Goal: Complete application form: Complete application form

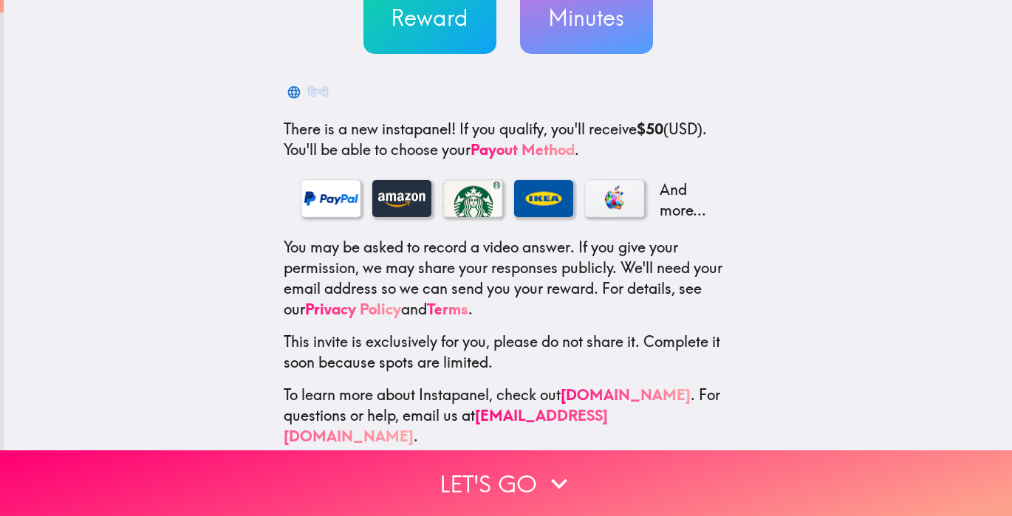
scroll to position [173, 0]
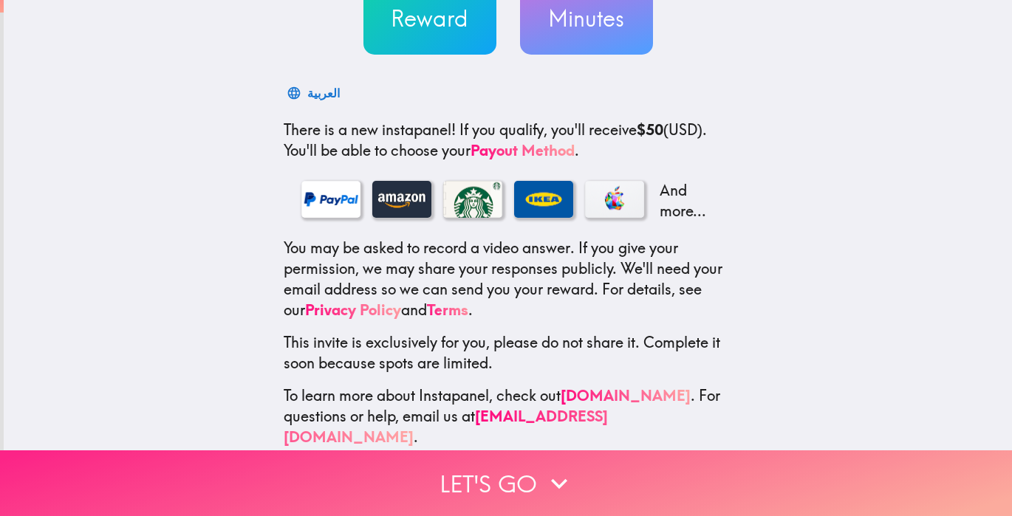
click at [532, 481] on button "Let's go" at bounding box center [506, 483] width 1012 height 66
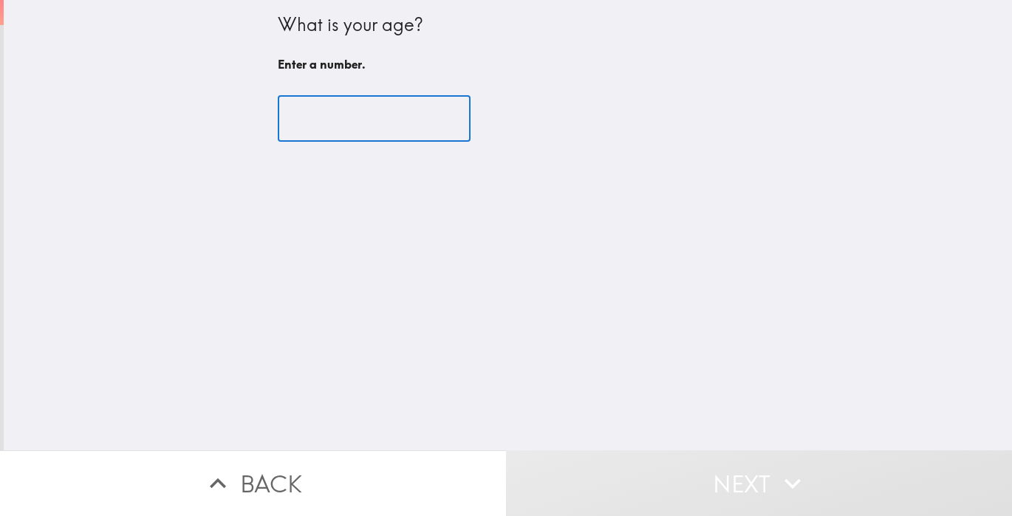
click at [393, 114] on input "number" at bounding box center [374, 119] width 193 height 46
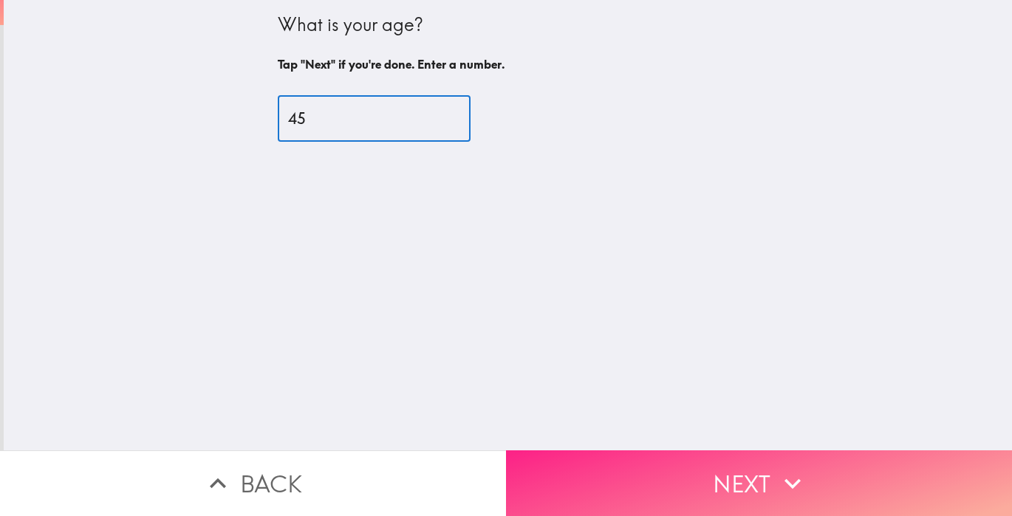
type input "45"
click at [717, 481] on button "Next" at bounding box center [759, 483] width 506 height 66
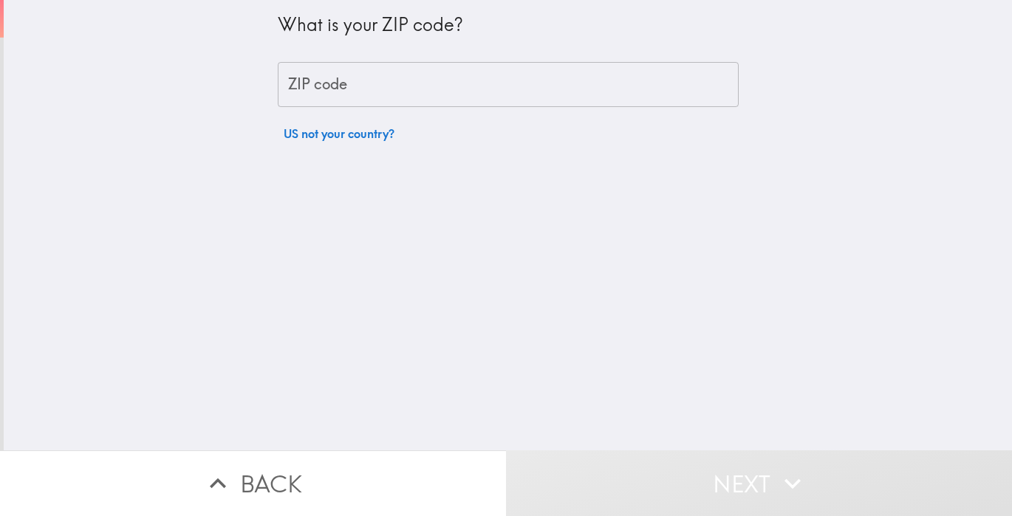
click at [544, 80] on input "ZIP code" at bounding box center [508, 85] width 461 height 46
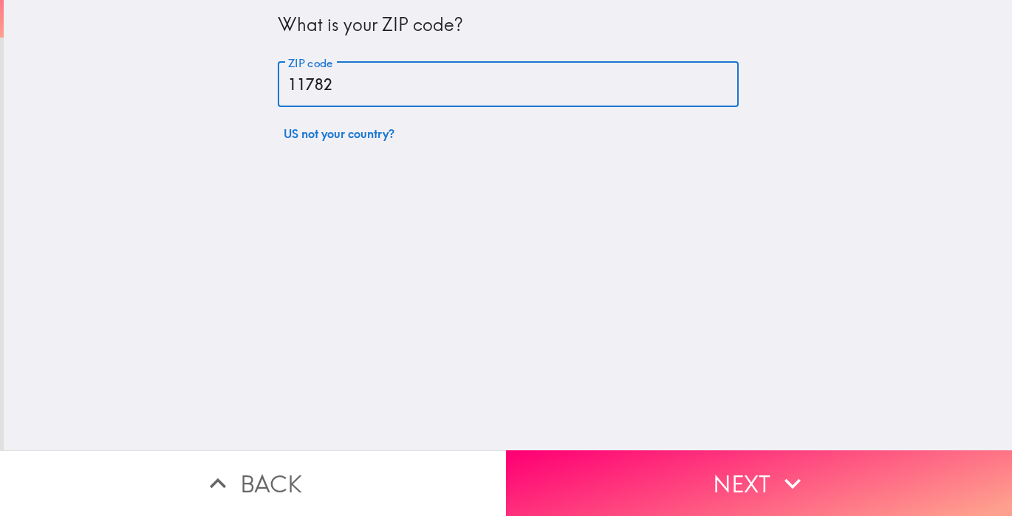
type input "11782"
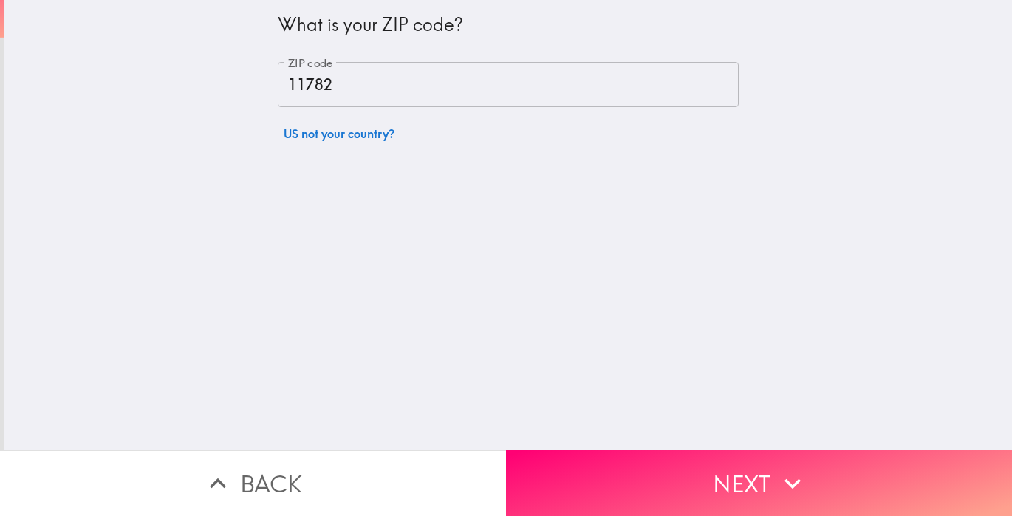
click at [695, 214] on div "What is your ZIP code? ZIP code 11782 ZIP code US not your country?" at bounding box center [508, 225] width 1008 height 450
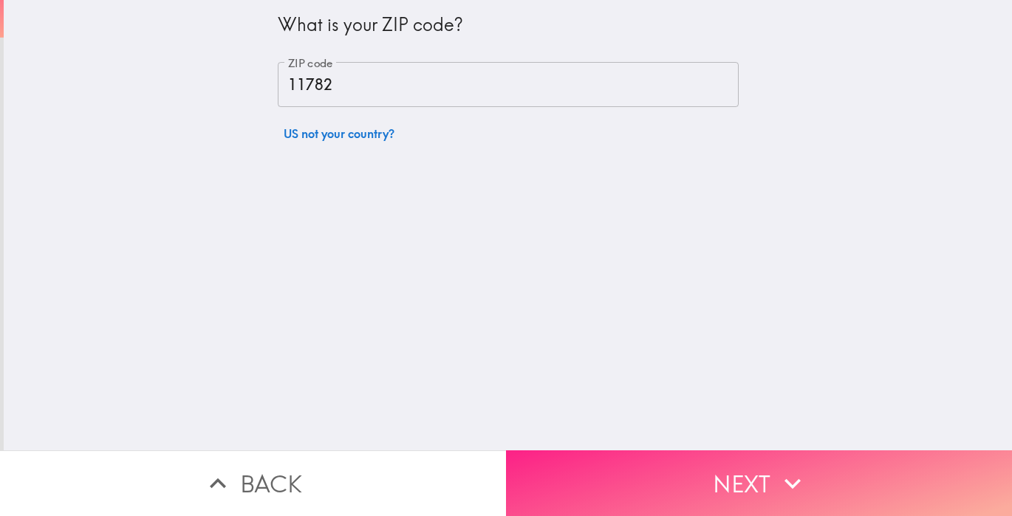
click at [727, 485] on button "Next" at bounding box center [759, 483] width 506 height 66
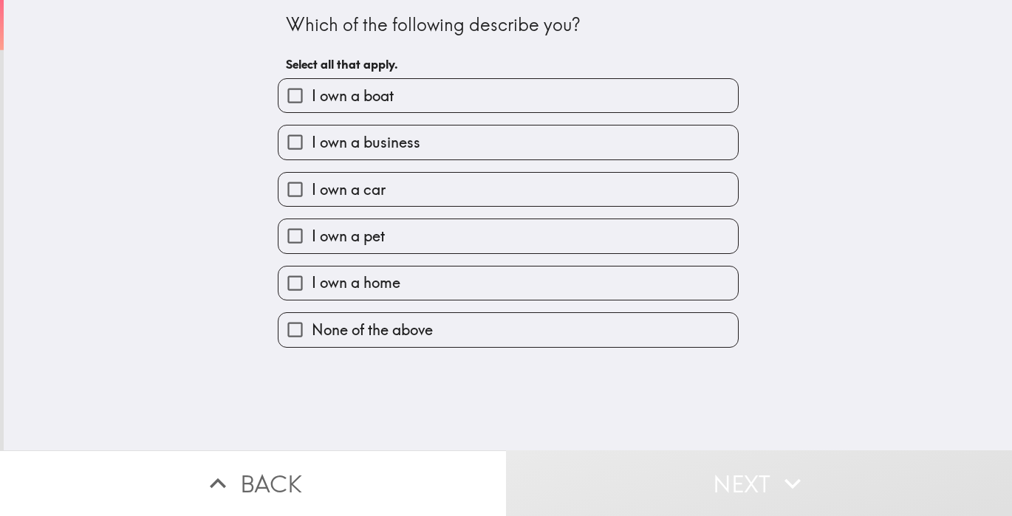
click at [411, 149] on span "I own a business" at bounding box center [366, 142] width 109 height 21
click at [312, 149] on input "I own a business" at bounding box center [294, 142] width 33 height 33
checkbox input "true"
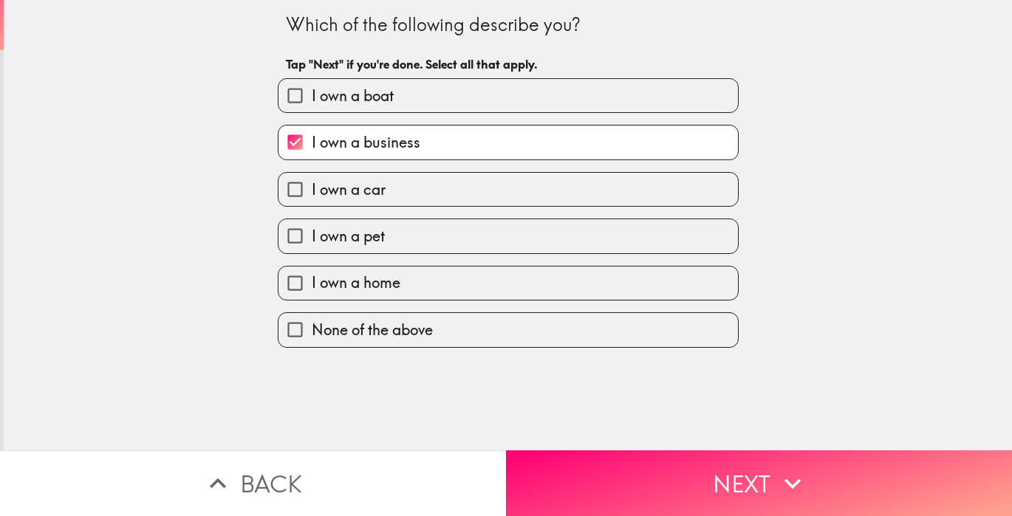
click at [402, 242] on label "I own a pet" at bounding box center [507, 235] width 459 height 33
click at [312, 242] on input "I own a pet" at bounding box center [294, 235] width 33 height 33
checkbox input "true"
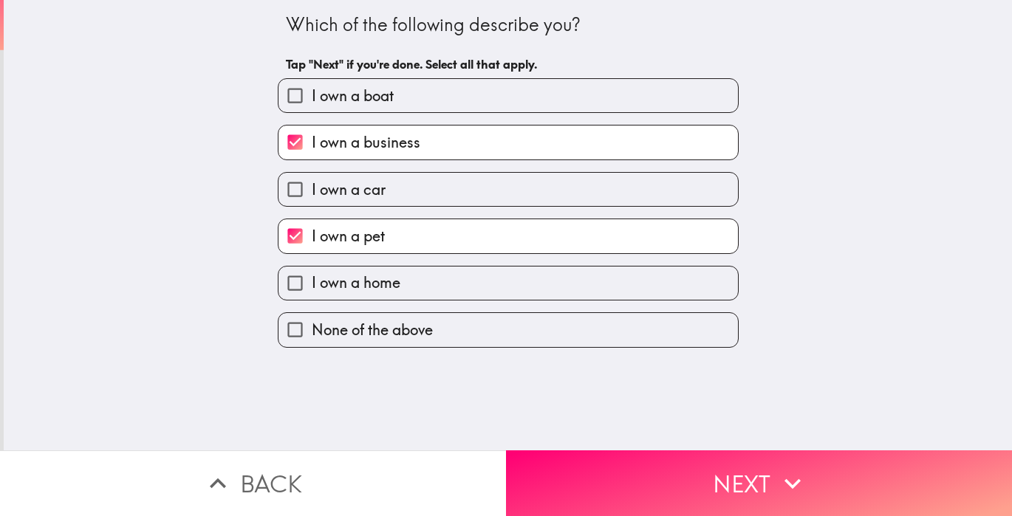
click at [400, 290] on span "I own a home" at bounding box center [356, 283] width 89 height 21
click at [312, 290] on input "I own a home" at bounding box center [294, 283] width 33 height 33
checkbox input "true"
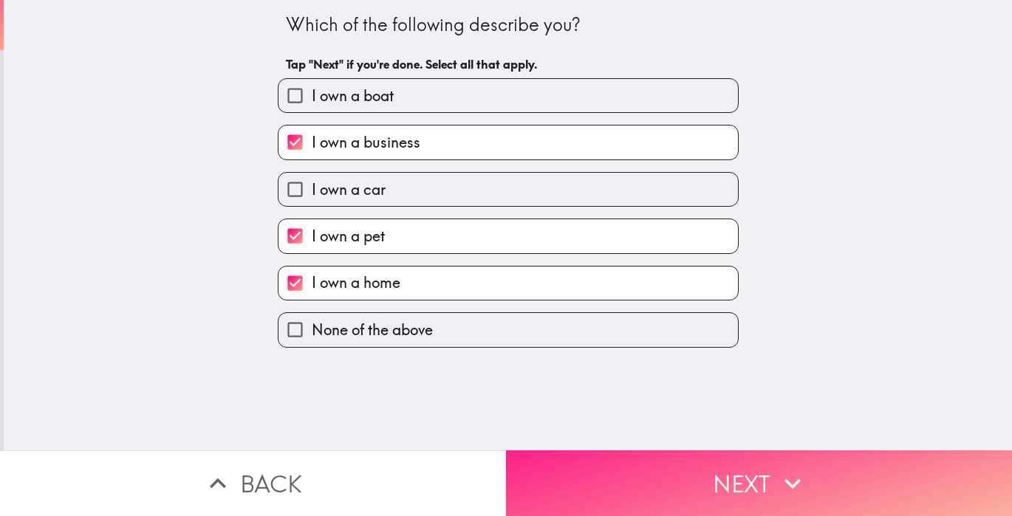
click at [665, 485] on button "Next" at bounding box center [759, 483] width 506 height 66
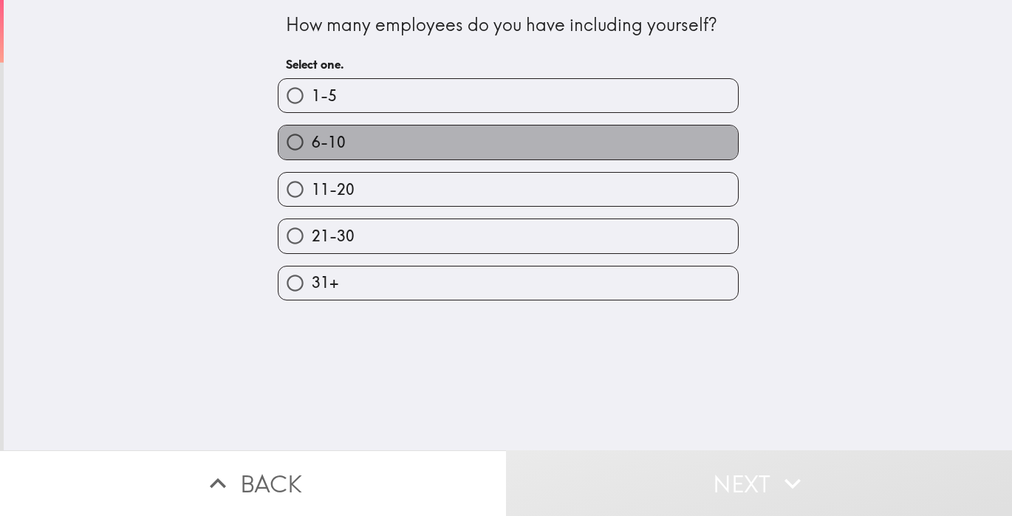
click at [466, 144] on label "6-10" at bounding box center [507, 142] width 459 height 33
click at [312, 144] on input "6-10" at bounding box center [294, 142] width 33 height 33
radio input "true"
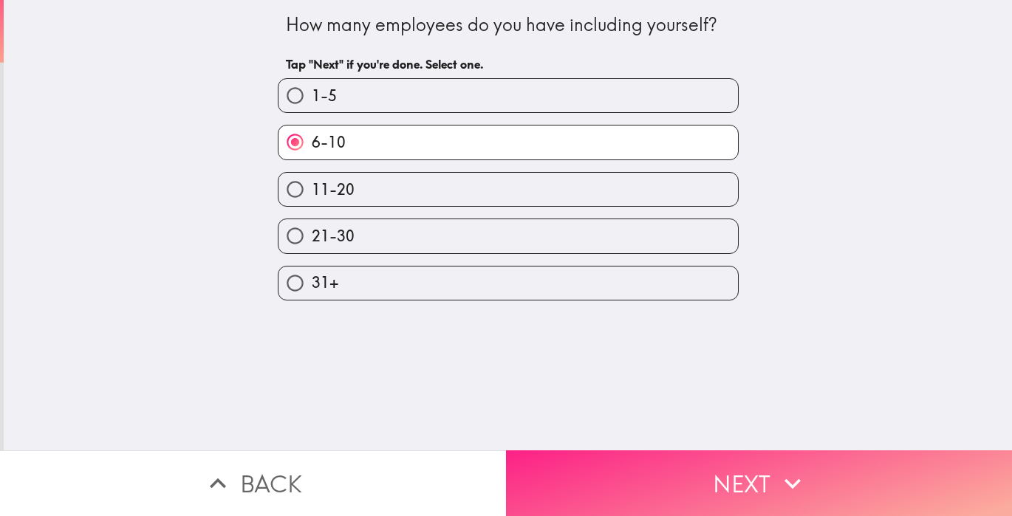
click at [655, 488] on button "Next" at bounding box center [759, 483] width 506 height 66
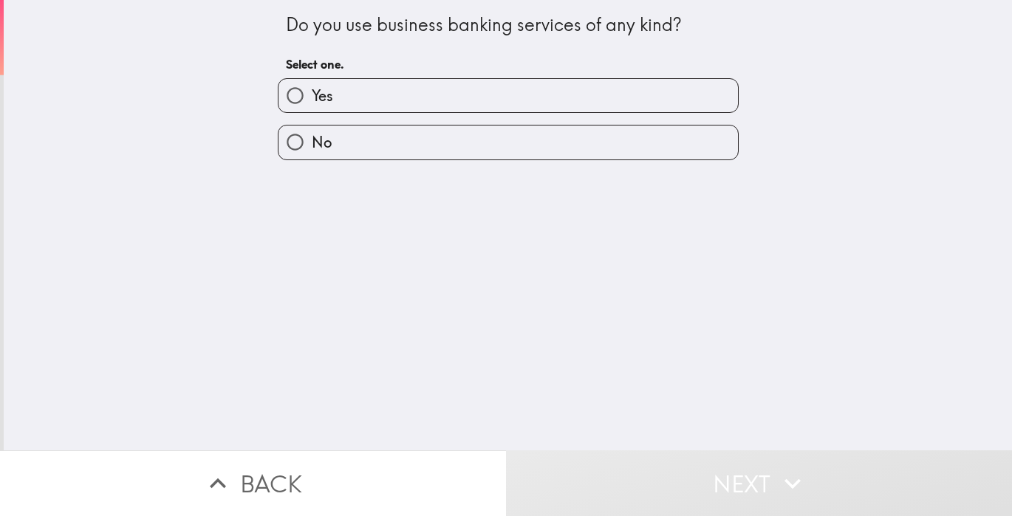
click at [520, 100] on label "Yes" at bounding box center [507, 95] width 459 height 33
click at [312, 100] on input "Yes" at bounding box center [294, 95] width 33 height 33
radio input "true"
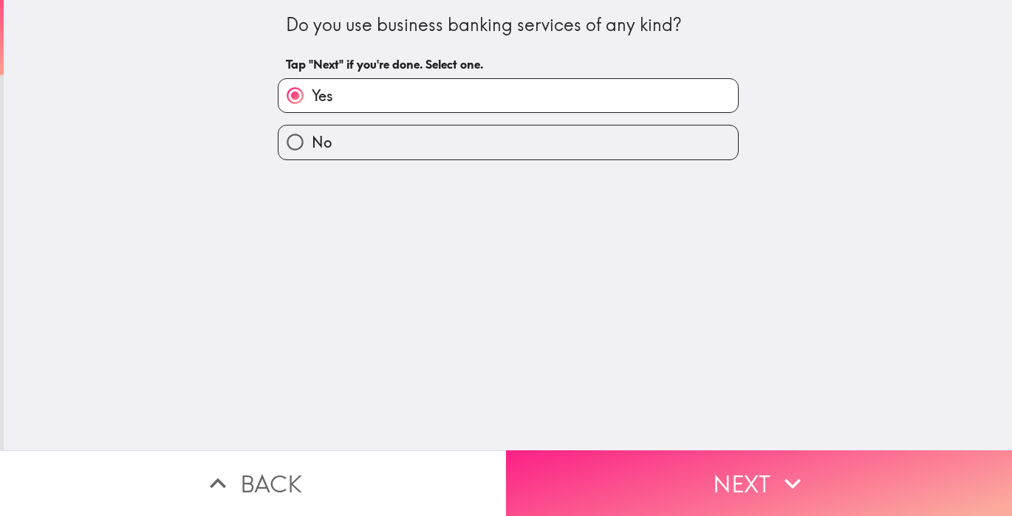
click at [640, 459] on button "Next" at bounding box center [759, 483] width 506 height 66
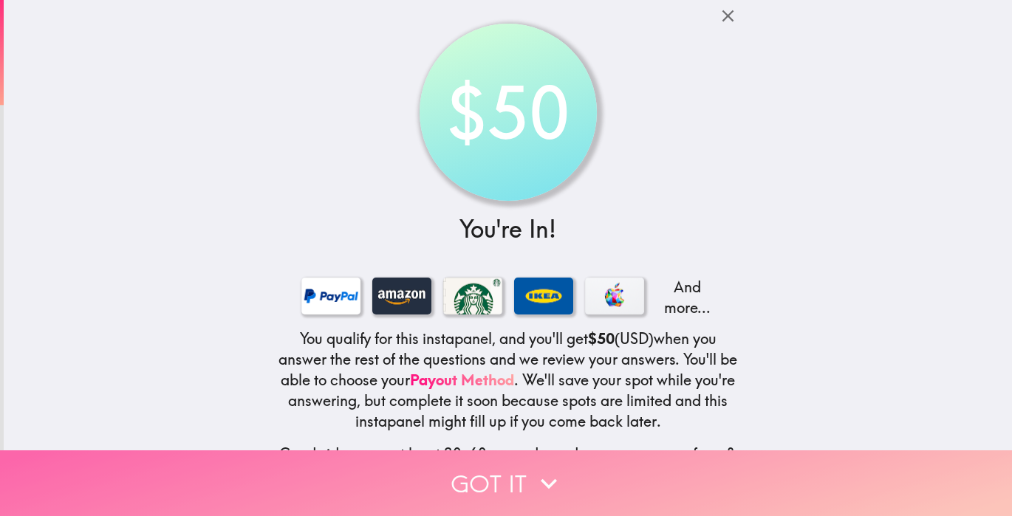
click at [502, 479] on button "Got it" at bounding box center [506, 483] width 1012 height 66
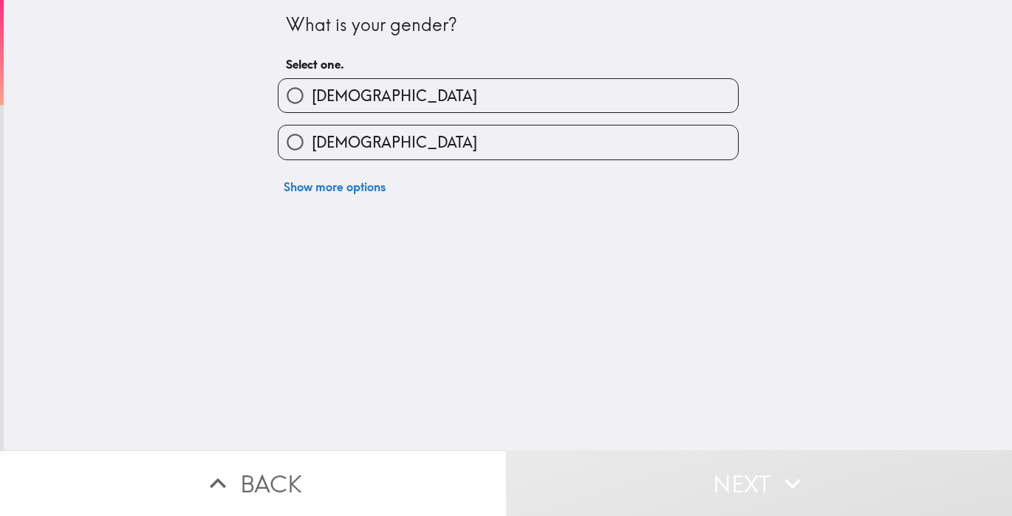
click at [375, 91] on label "[DEMOGRAPHIC_DATA]" at bounding box center [507, 95] width 459 height 33
click at [312, 91] on input "[DEMOGRAPHIC_DATA]" at bounding box center [294, 95] width 33 height 33
radio input "true"
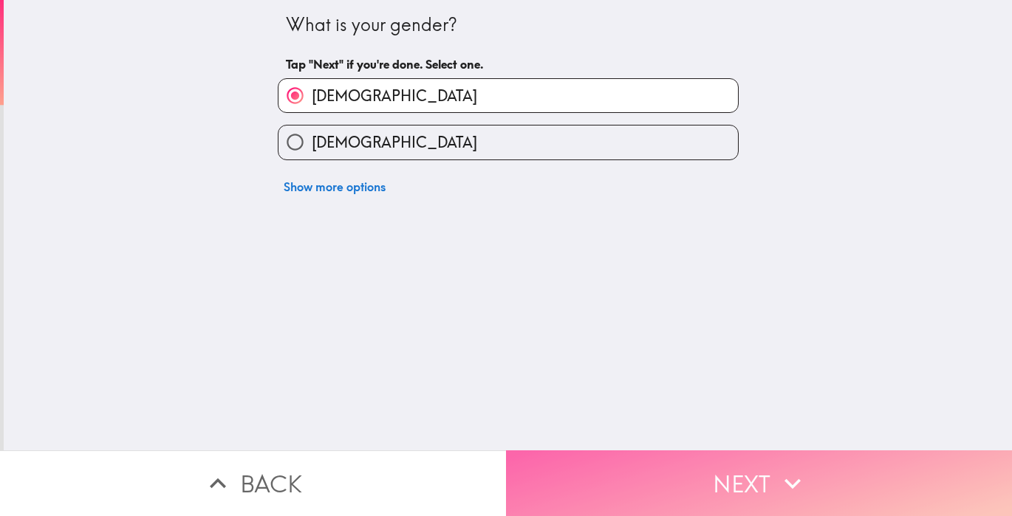
click at [705, 470] on button "Next" at bounding box center [759, 483] width 506 height 66
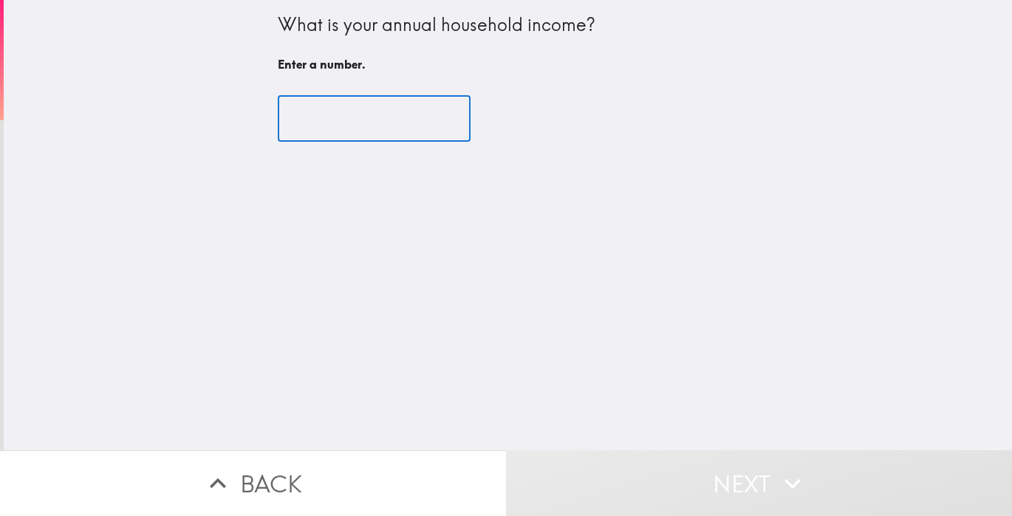
click at [377, 112] on input "number" at bounding box center [374, 119] width 193 height 46
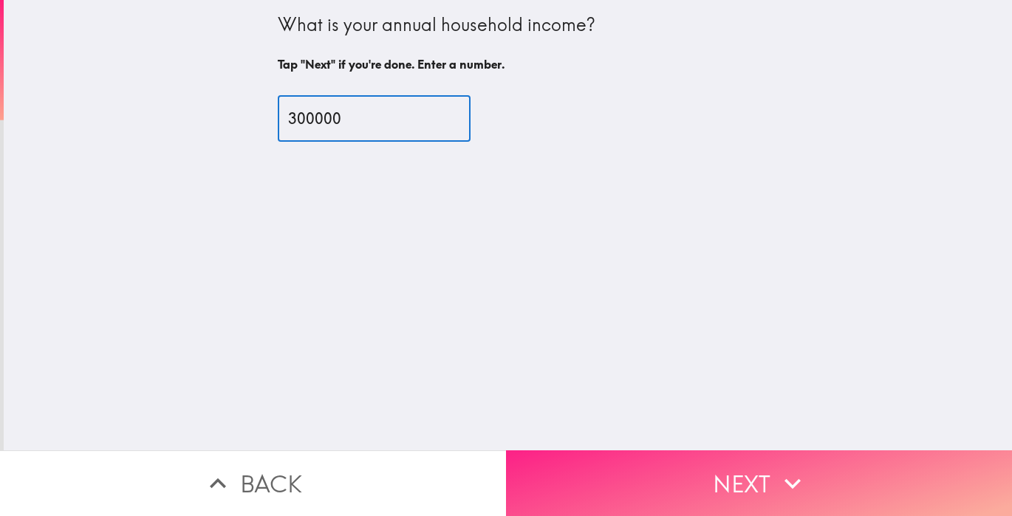
type input "300000"
click at [623, 478] on button "Next" at bounding box center [759, 483] width 506 height 66
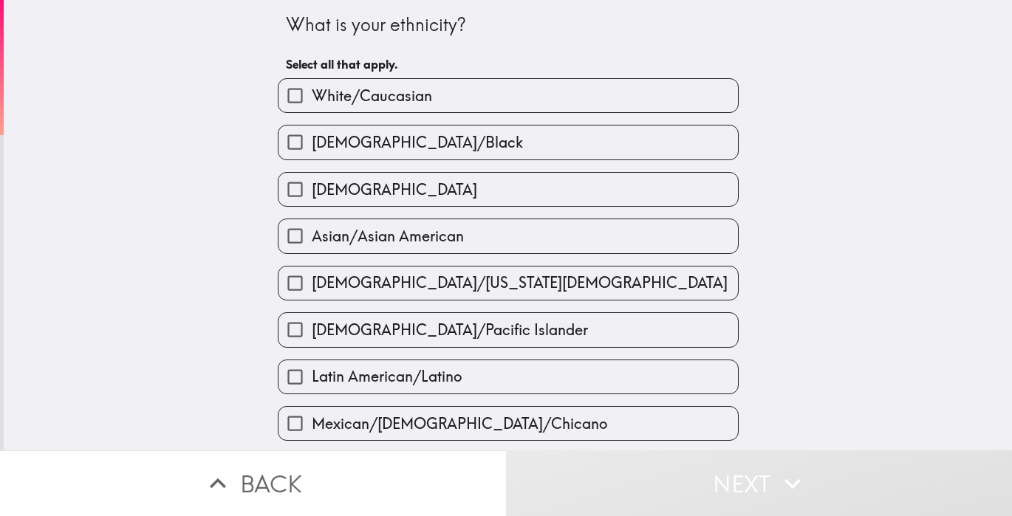
click at [439, 102] on label "White/Caucasian" at bounding box center [507, 95] width 459 height 33
click at [312, 102] on input "White/Caucasian" at bounding box center [294, 95] width 33 height 33
checkbox input "true"
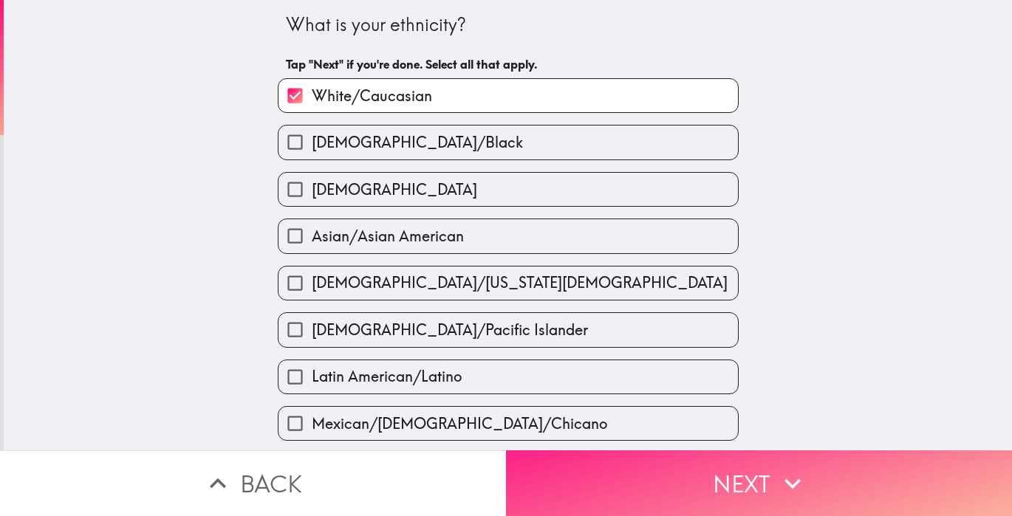
click at [654, 487] on button "Next" at bounding box center [759, 483] width 506 height 66
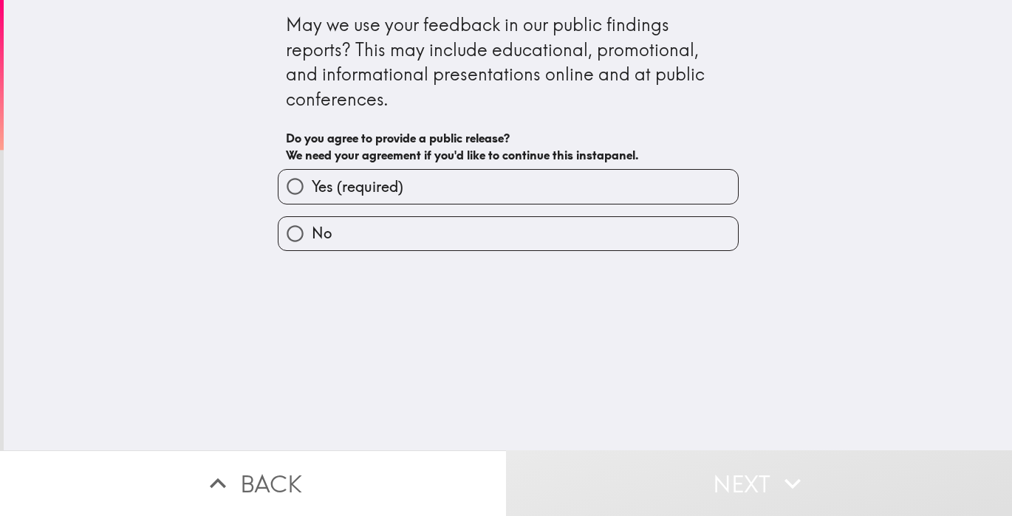
click at [425, 185] on label "Yes (required)" at bounding box center [507, 186] width 459 height 33
click at [312, 185] on input "Yes (required)" at bounding box center [294, 186] width 33 height 33
radio input "true"
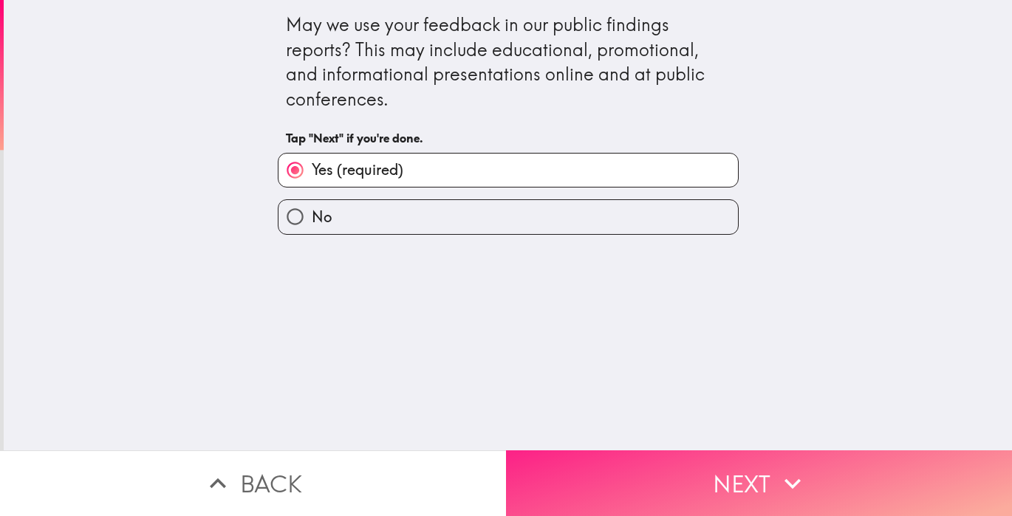
click at [699, 493] on button "Next" at bounding box center [759, 483] width 506 height 66
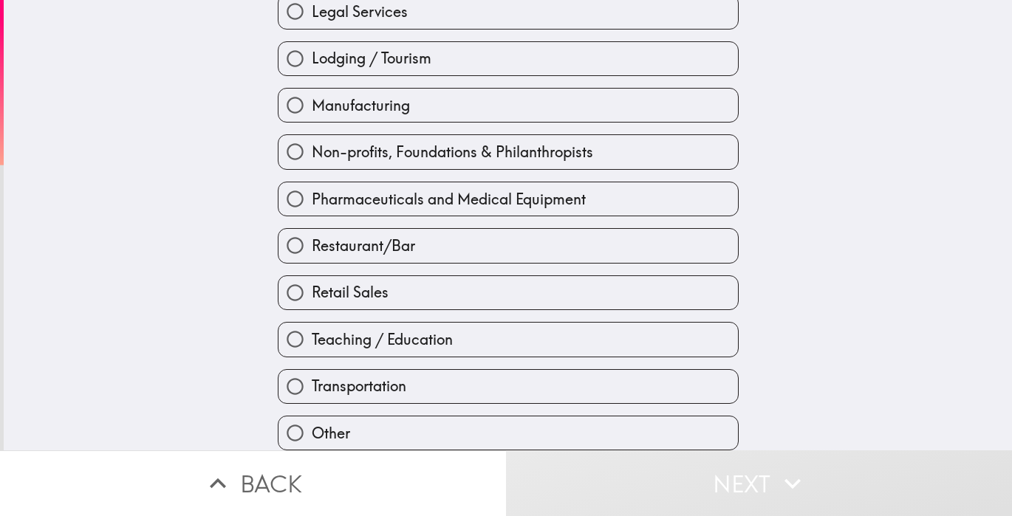
scroll to position [561, 0]
click at [515, 286] on label "Retail Sales" at bounding box center [507, 292] width 459 height 33
click at [312, 286] on input "Retail Sales" at bounding box center [294, 292] width 33 height 33
radio input "true"
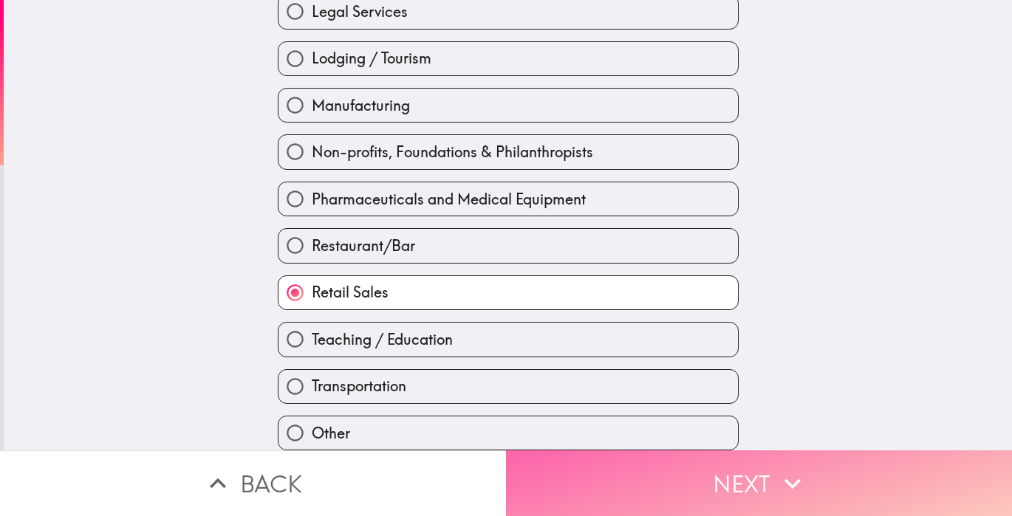
click at [730, 478] on button "Next" at bounding box center [759, 483] width 506 height 66
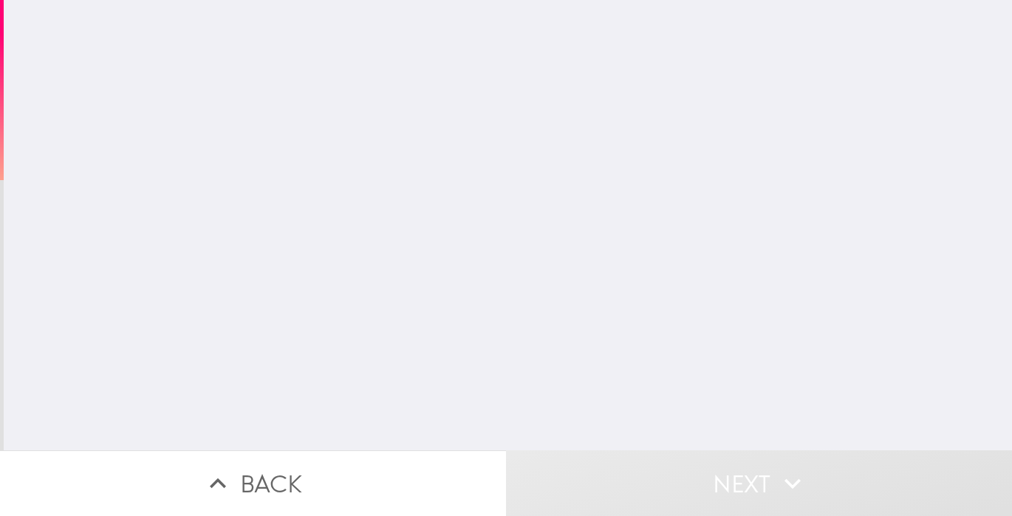
scroll to position [41, 0]
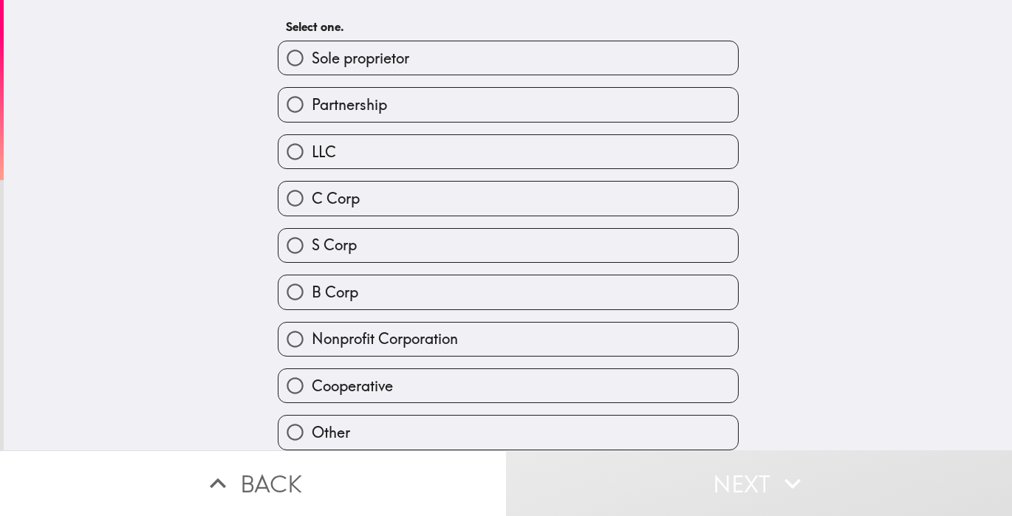
click at [479, 193] on label "C Corp" at bounding box center [507, 198] width 459 height 33
click at [312, 193] on input "C Corp" at bounding box center [294, 198] width 33 height 33
radio input "true"
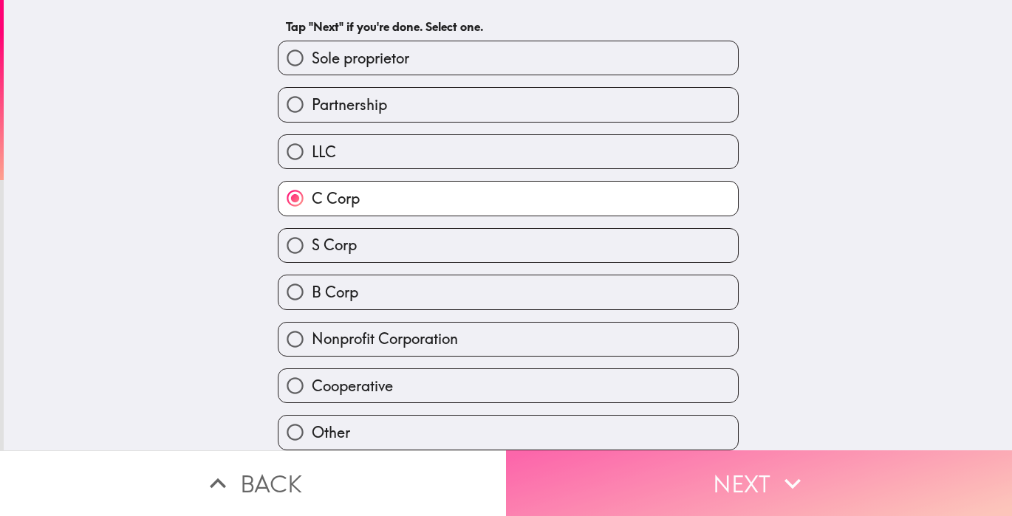
click at [726, 488] on button "Next" at bounding box center [759, 483] width 506 height 66
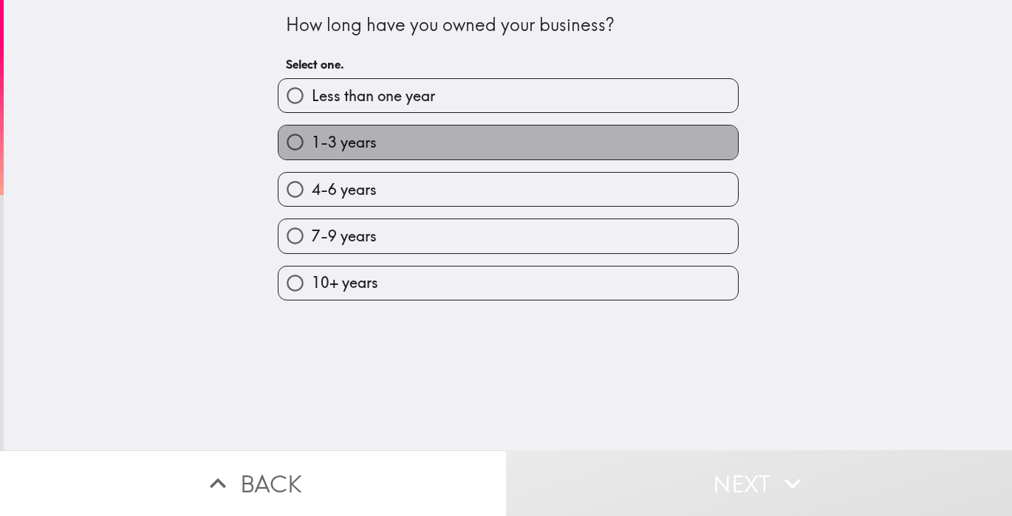
click at [524, 145] on label "1-3 years" at bounding box center [507, 142] width 459 height 33
click at [312, 145] on input "1-3 years" at bounding box center [294, 142] width 33 height 33
radio input "true"
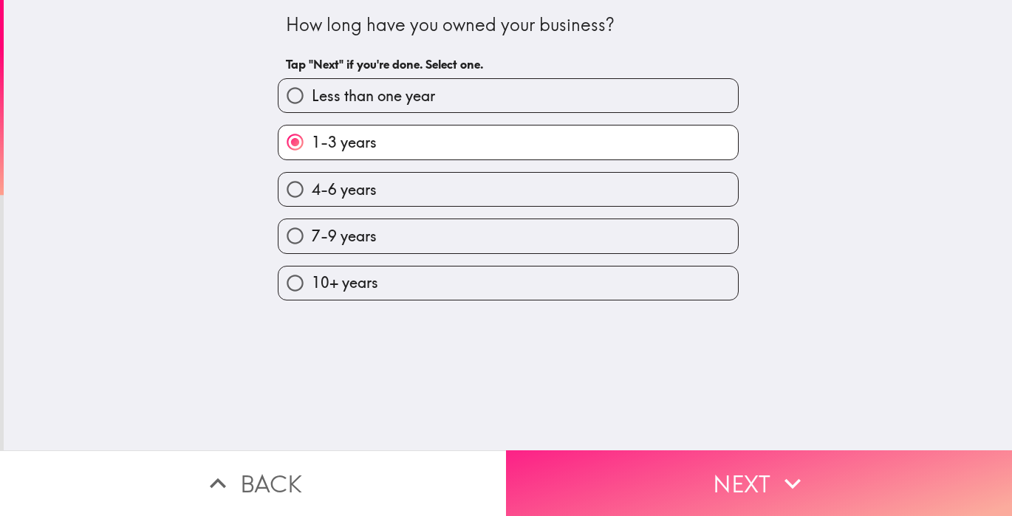
click at [705, 469] on button "Next" at bounding box center [759, 483] width 506 height 66
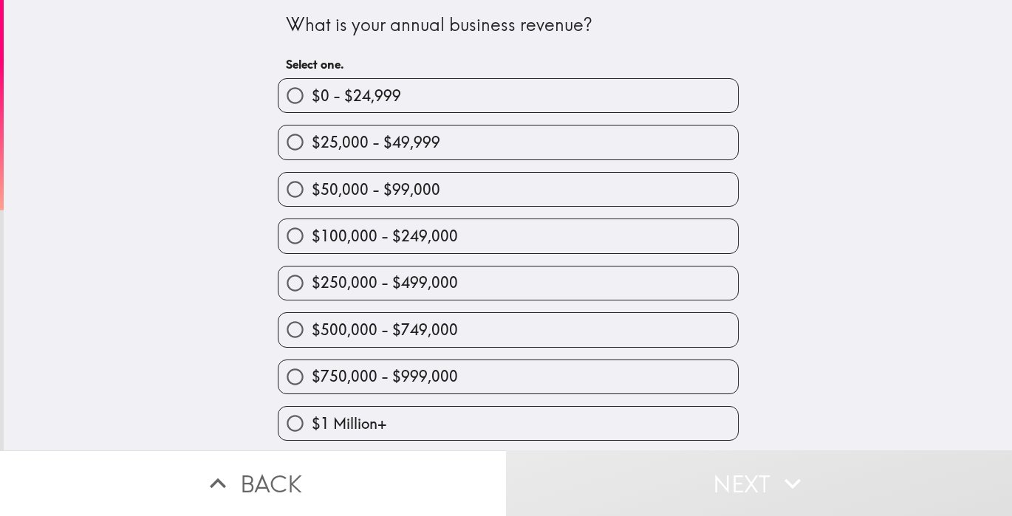
click at [623, 227] on label "$100,000 - $249,000" at bounding box center [507, 235] width 459 height 33
click at [312, 227] on input "$100,000 - $249,000" at bounding box center [294, 235] width 33 height 33
radio input "true"
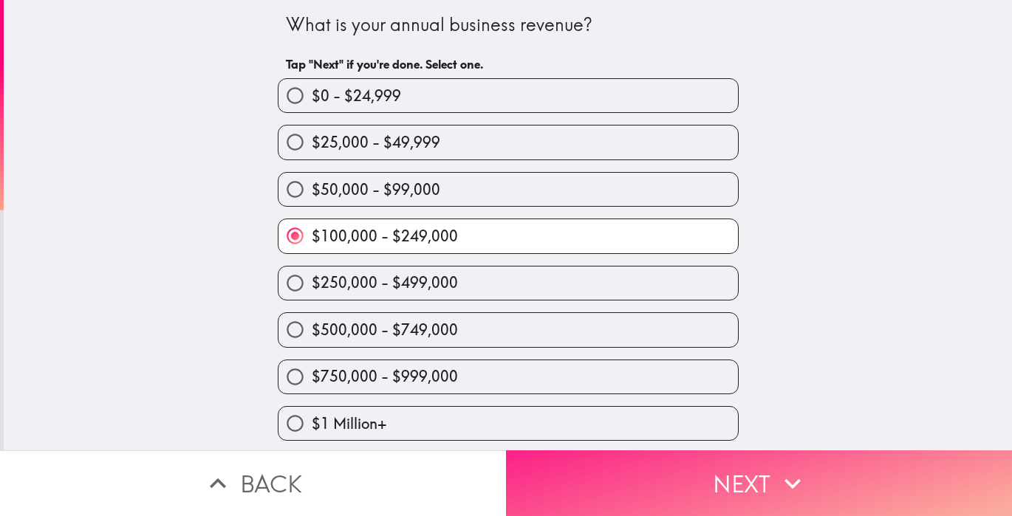
click at [755, 487] on button "Next" at bounding box center [759, 483] width 506 height 66
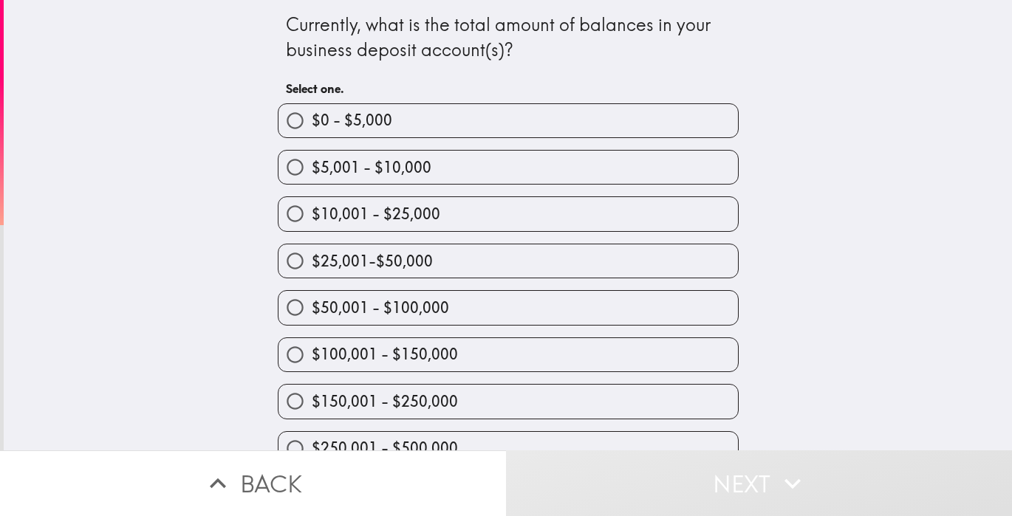
click at [532, 127] on label "$0 - $5,000" at bounding box center [507, 120] width 459 height 33
click at [312, 127] on input "$0 - $5,000" at bounding box center [294, 120] width 33 height 33
radio input "true"
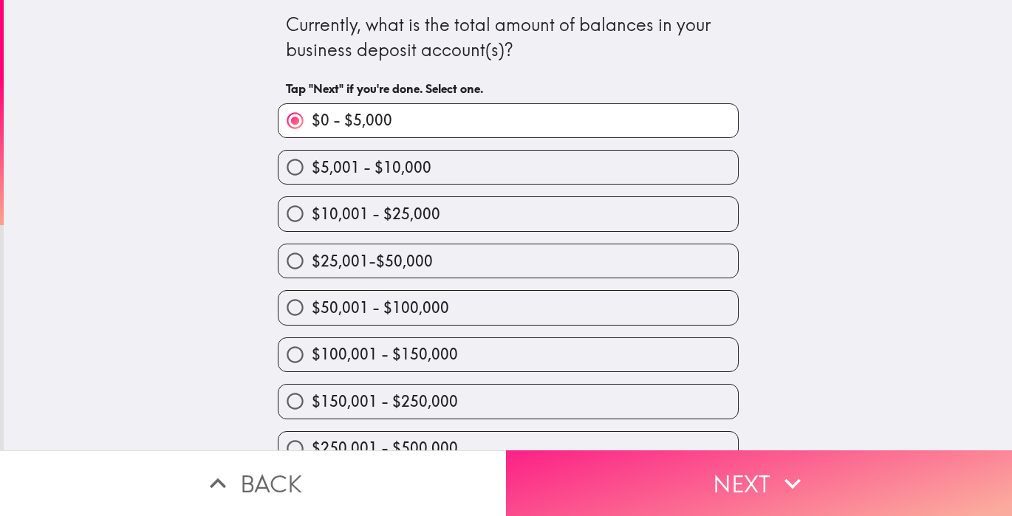
click at [730, 499] on button "Next" at bounding box center [759, 483] width 506 height 66
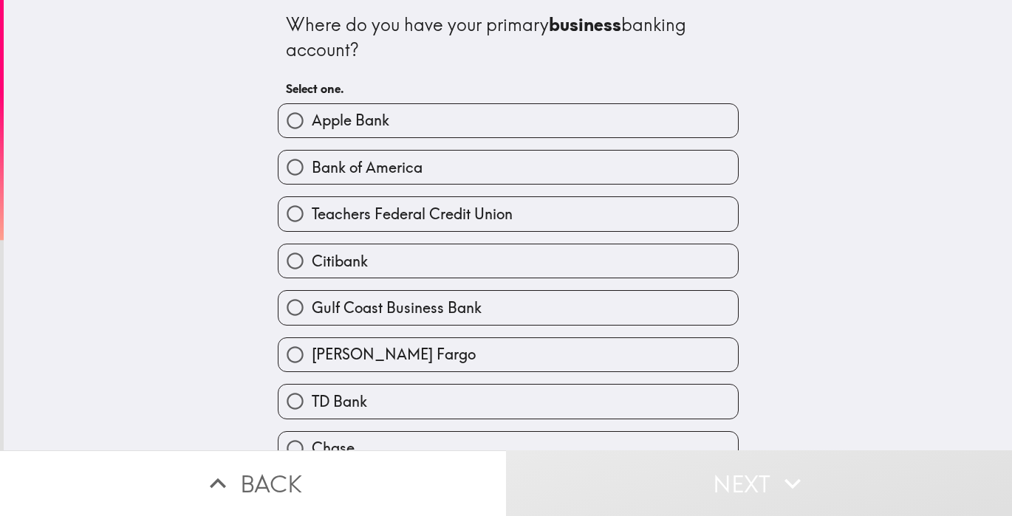
click at [558, 402] on label "TD Bank" at bounding box center [507, 401] width 459 height 33
click at [312, 402] on input "TD Bank" at bounding box center [294, 401] width 33 height 33
radio input "true"
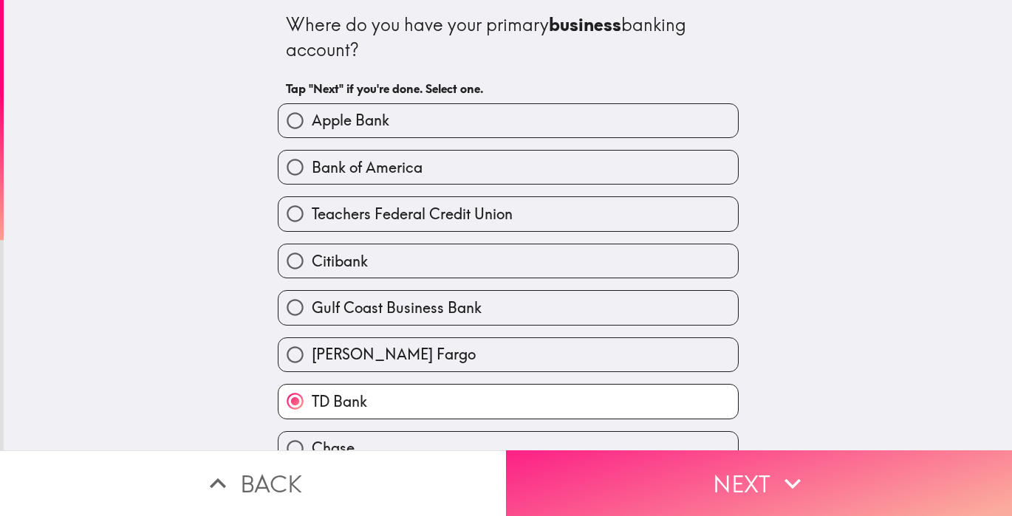
click at [654, 479] on button "Next" at bounding box center [759, 483] width 506 height 66
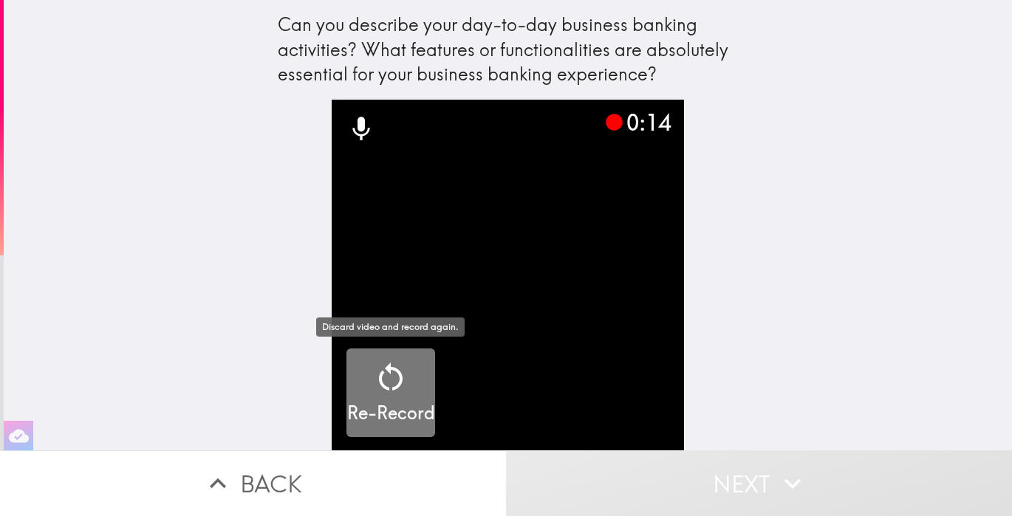
click at [396, 381] on icon "button" at bounding box center [390, 377] width 35 height 35
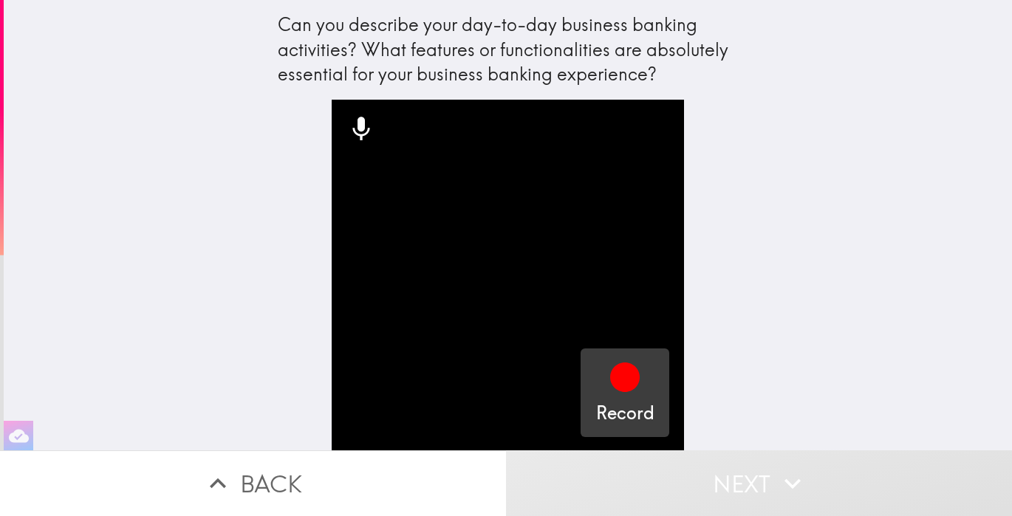
click at [630, 383] on icon "button" at bounding box center [625, 378] width 30 height 30
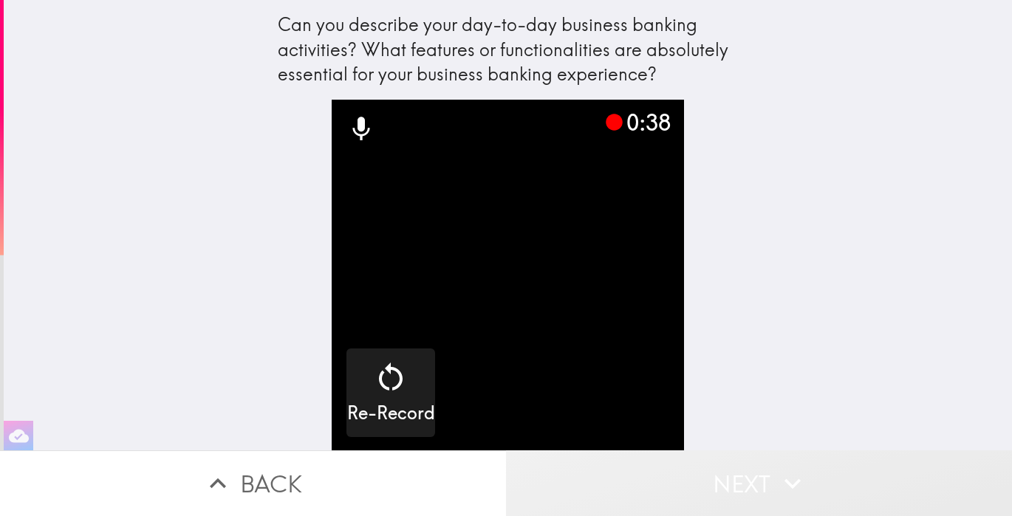
click at [744, 487] on button "Next" at bounding box center [759, 483] width 506 height 66
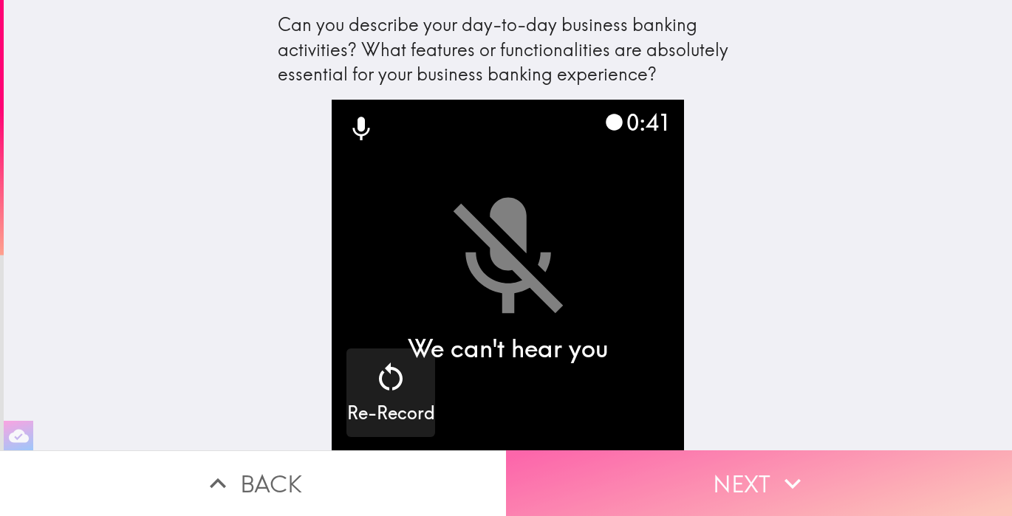
click at [756, 485] on button "Next" at bounding box center [759, 483] width 506 height 66
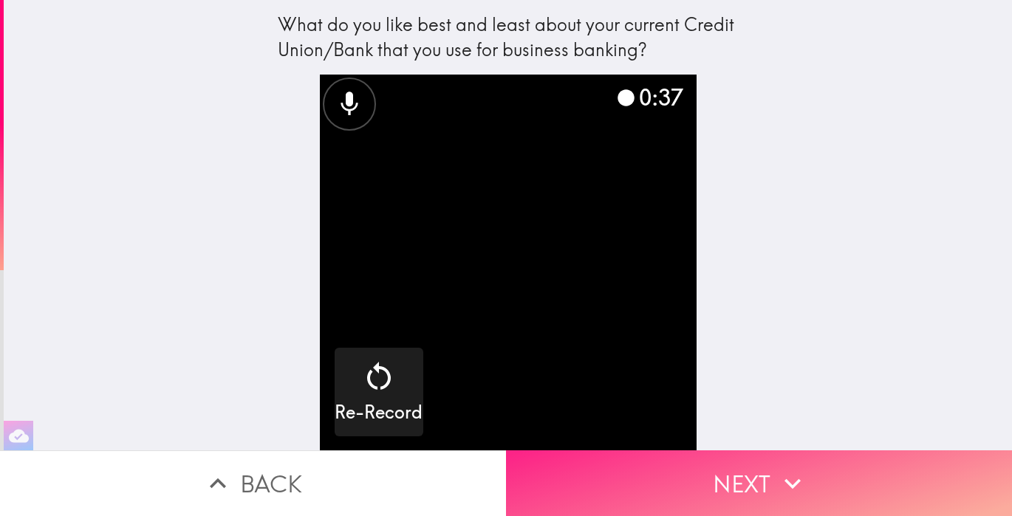
click at [756, 485] on button "Next" at bounding box center [759, 483] width 506 height 66
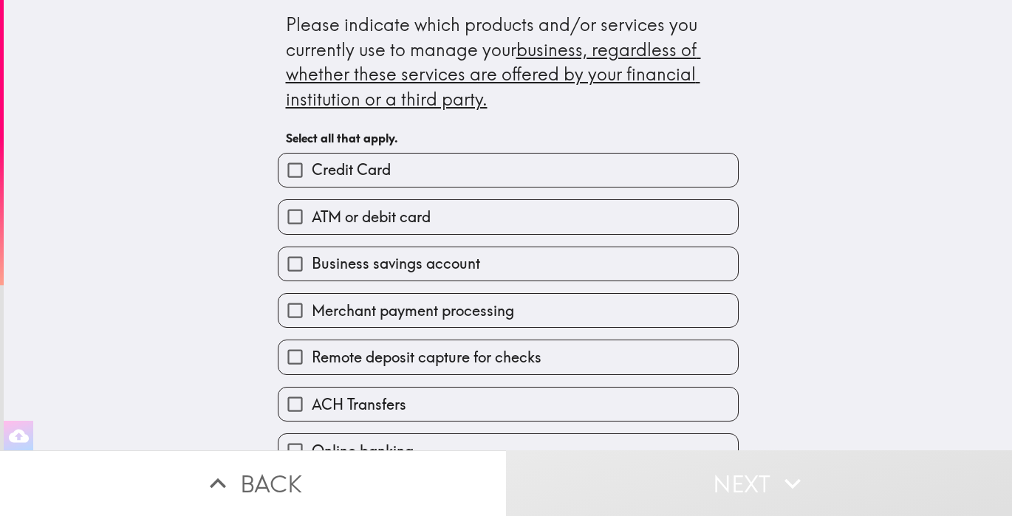
click at [431, 168] on label "Credit Card" at bounding box center [507, 170] width 459 height 33
click at [312, 168] on input "Credit Card" at bounding box center [294, 170] width 33 height 33
checkbox input "true"
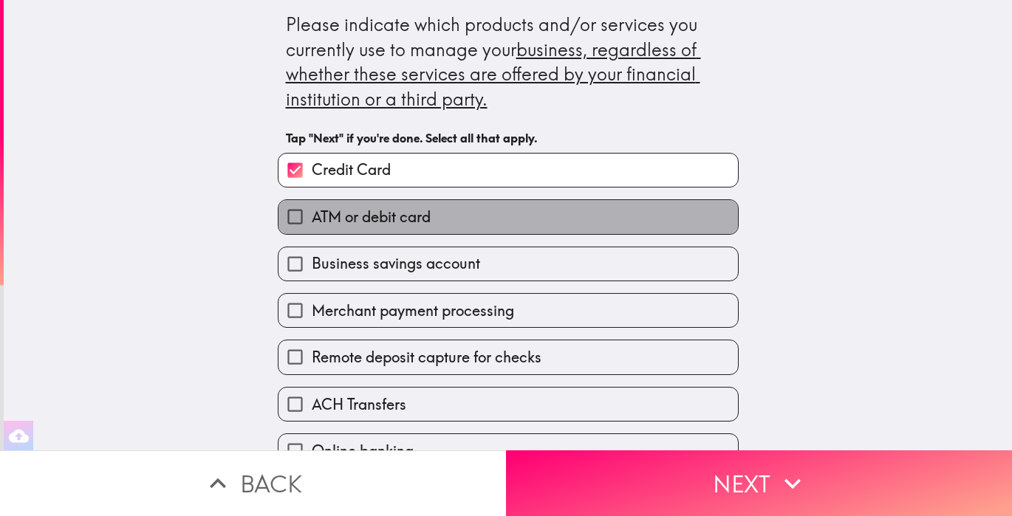
click at [434, 216] on label "ATM or debit card" at bounding box center [507, 216] width 459 height 33
click at [312, 216] on input "ATM or debit card" at bounding box center [294, 216] width 33 height 33
checkbox input "true"
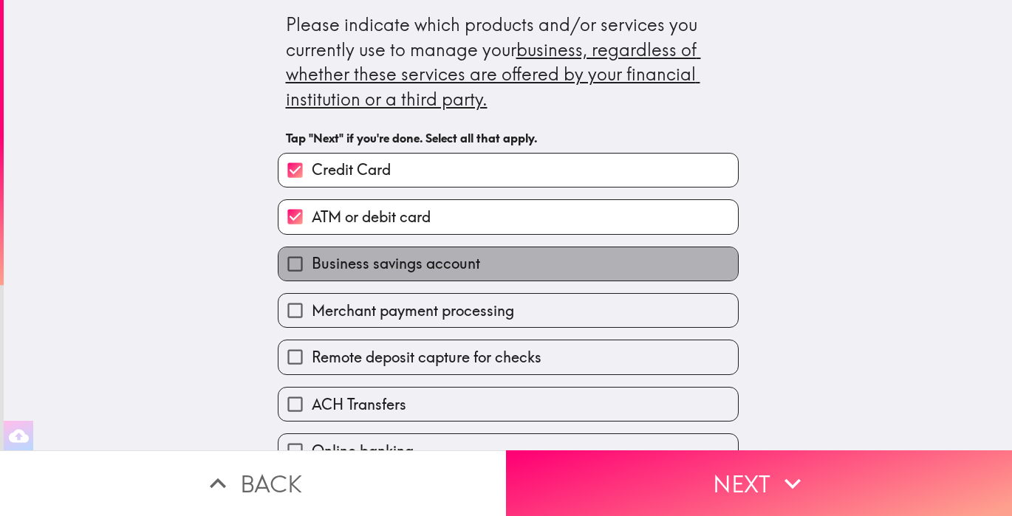
click at [436, 271] on span "Business savings account" at bounding box center [396, 263] width 168 height 21
click at [312, 271] on input "Business savings account" at bounding box center [294, 263] width 33 height 33
checkbox input "true"
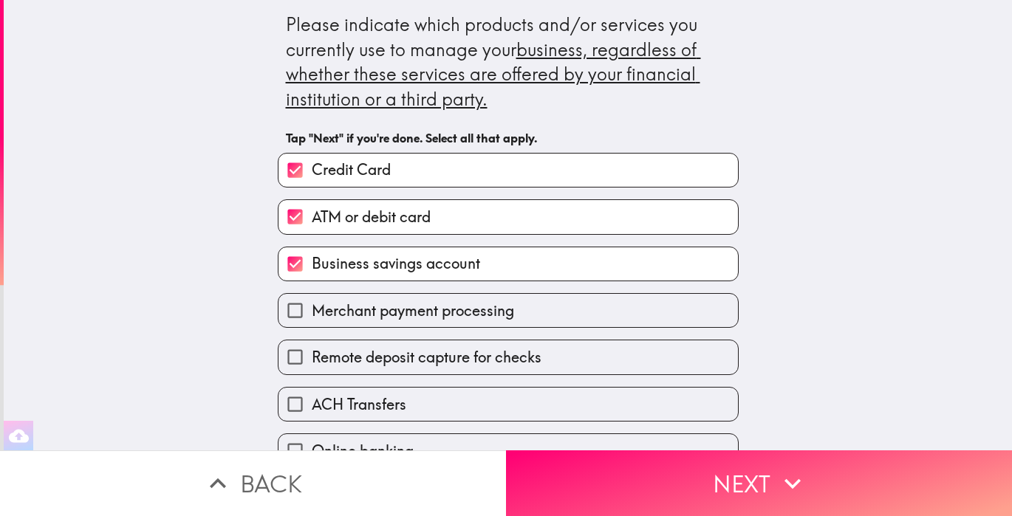
scroll to position [121, 0]
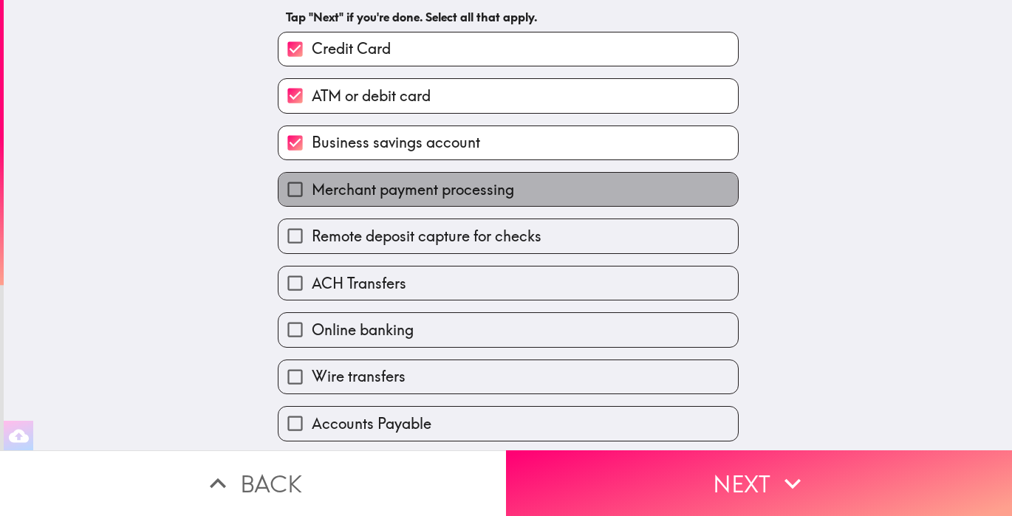
click at [467, 202] on label "Merchant payment processing" at bounding box center [507, 189] width 459 height 33
click at [312, 202] on input "Merchant payment processing" at bounding box center [294, 189] width 33 height 33
checkbox input "true"
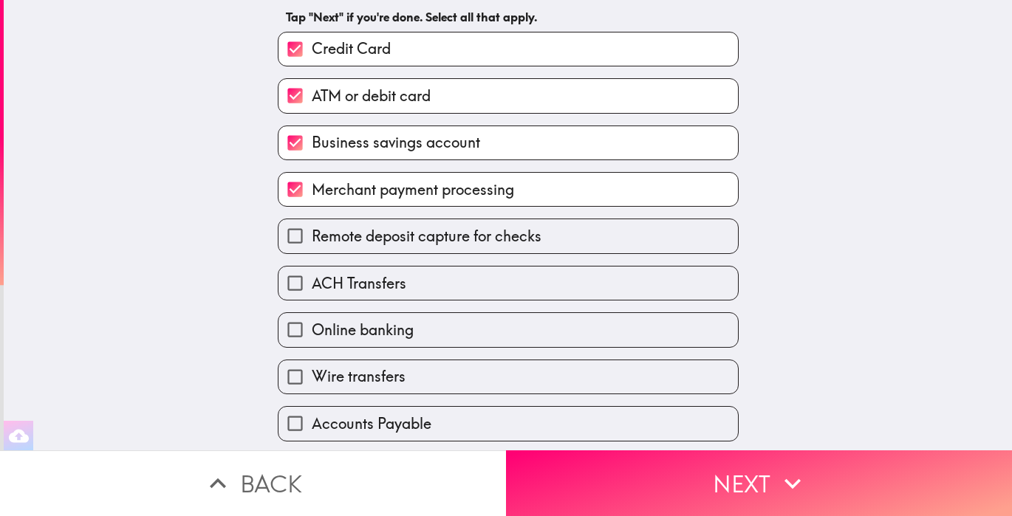
click at [469, 237] on span "Remote deposit capture for checks" at bounding box center [427, 236] width 230 height 21
click at [312, 237] on input "Remote deposit capture for checks" at bounding box center [294, 235] width 33 height 33
checkbox input "true"
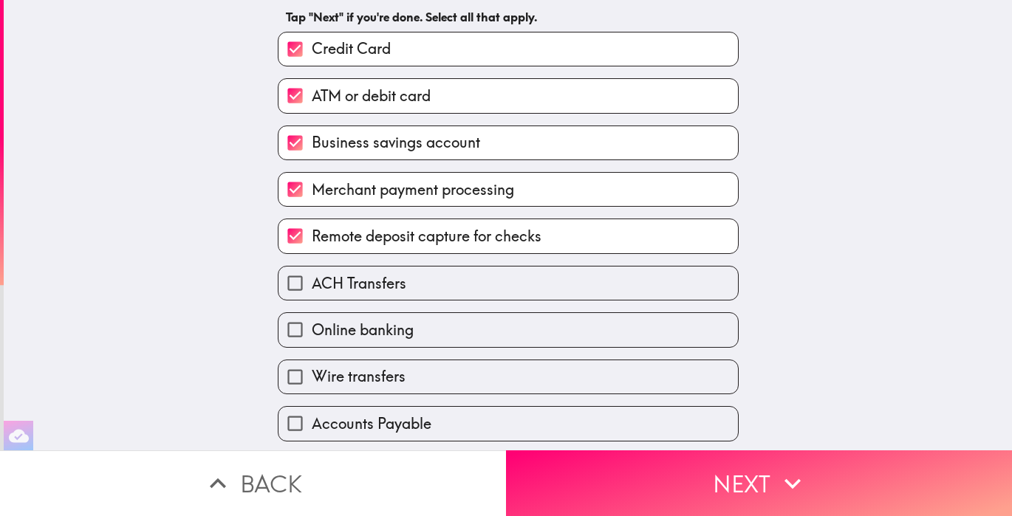
click at [463, 275] on label "ACH Transfers" at bounding box center [507, 283] width 459 height 33
click at [312, 275] on input "ACH Transfers" at bounding box center [294, 283] width 33 height 33
checkbox input "true"
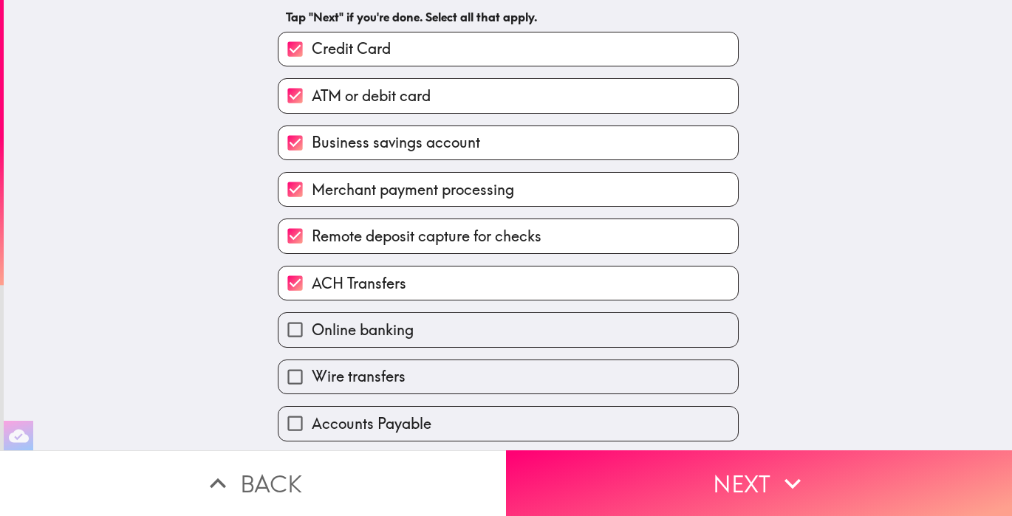
click at [463, 322] on label "Online banking" at bounding box center [507, 329] width 459 height 33
click at [312, 322] on input "Online banking" at bounding box center [294, 329] width 33 height 33
checkbox input "true"
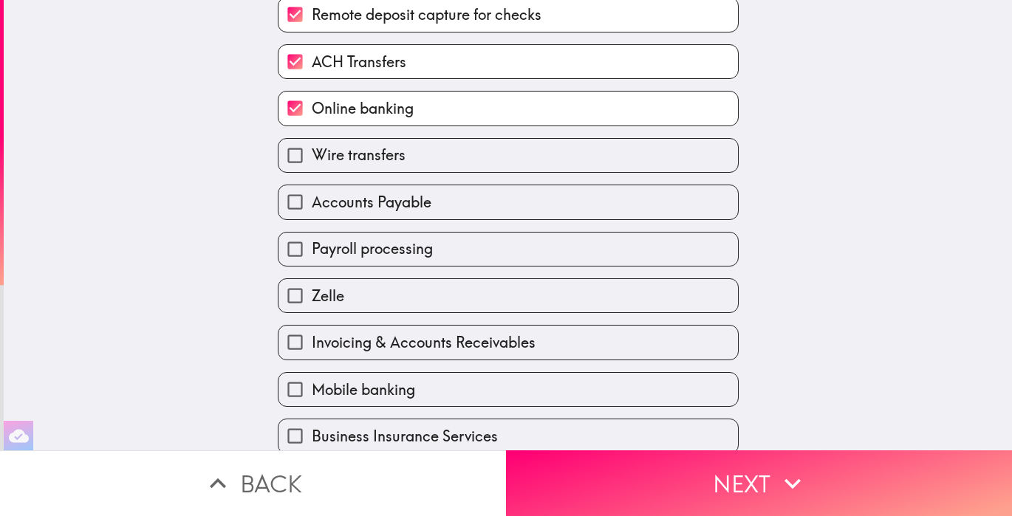
scroll to position [378, 0]
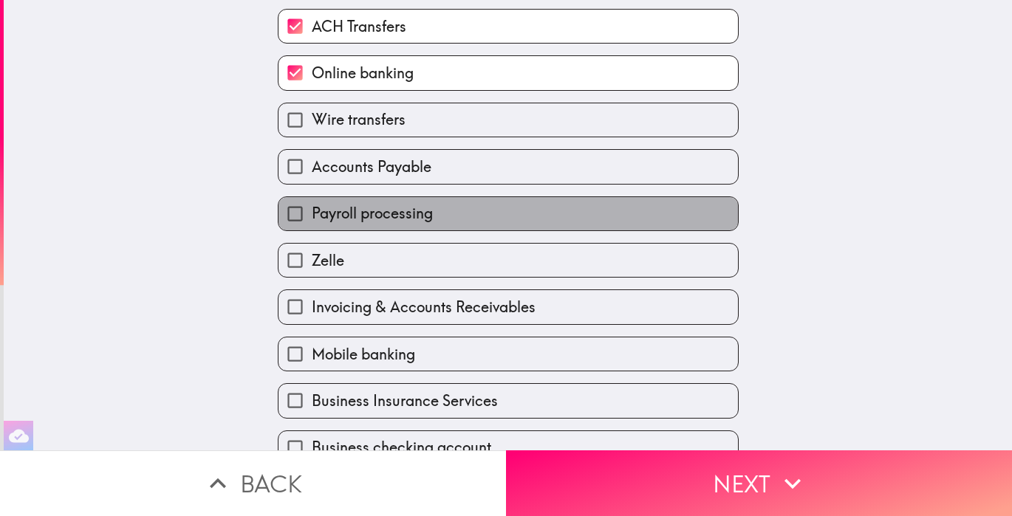
click at [467, 226] on label "Payroll processing" at bounding box center [507, 213] width 459 height 33
click at [312, 226] on input "Payroll processing" at bounding box center [294, 213] width 33 height 33
checkbox input "true"
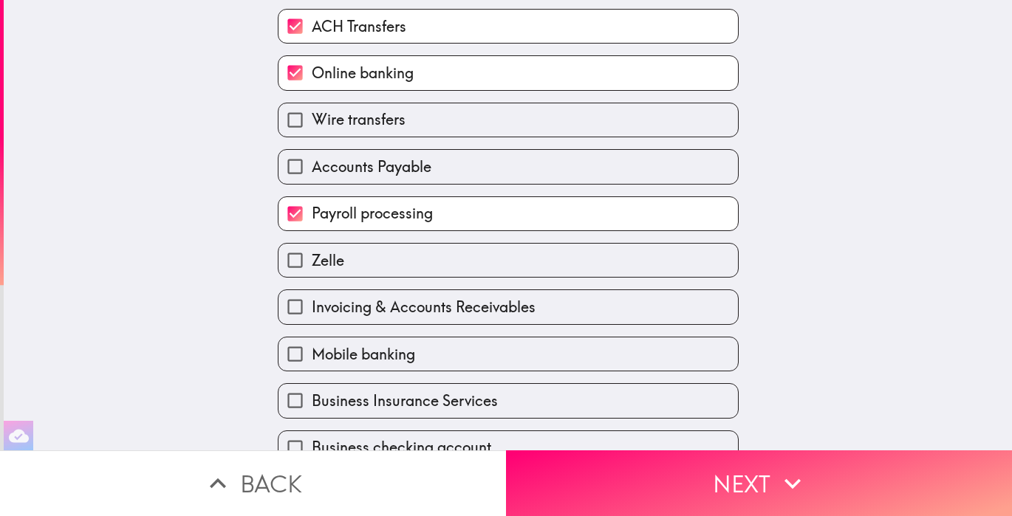
click at [465, 264] on label "Zelle" at bounding box center [507, 260] width 459 height 33
click at [312, 264] on input "Zelle" at bounding box center [294, 260] width 33 height 33
checkbox input "true"
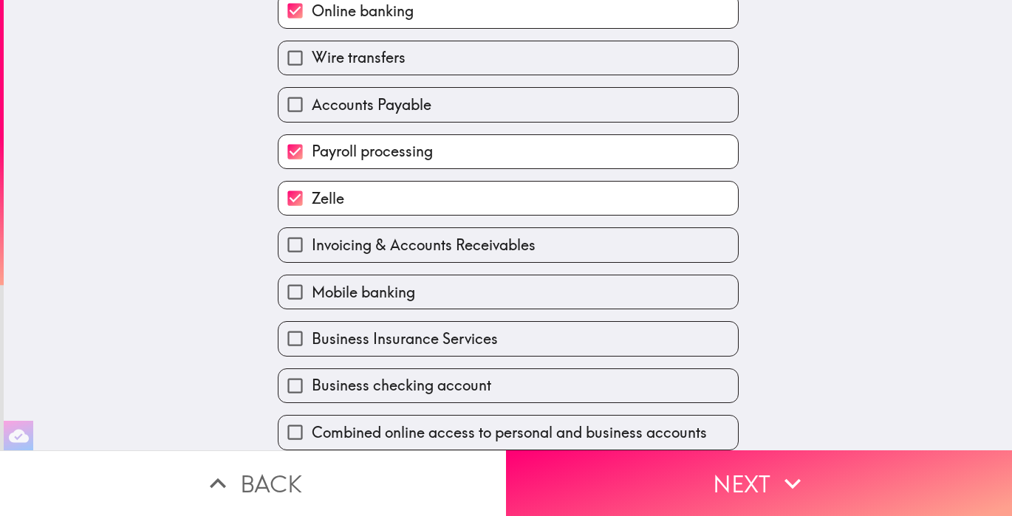
scroll to position [445, 0]
click at [497, 290] on label "Mobile banking" at bounding box center [507, 291] width 459 height 33
click at [312, 290] on input "Mobile banking" at bounding box center [294, 291] width 33 height 33
checkbox input "true"
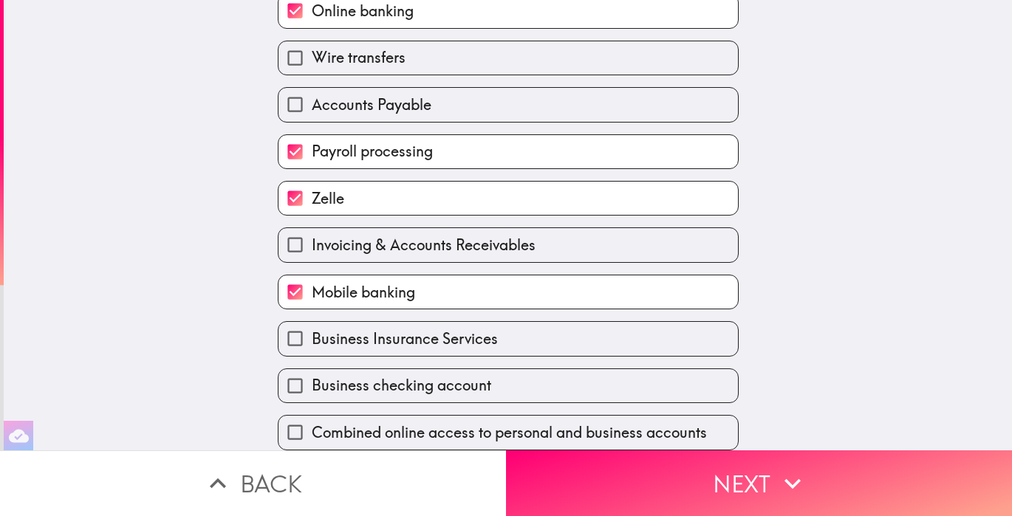
click at [510, 351] on label "Business Insurance Services" at bounding box center [507, 338] width 459 height 33
click at [312, 351] on input "Business Insurance Services" at bounding box center [294, 338] width 33 height 33
checkbox input "true"
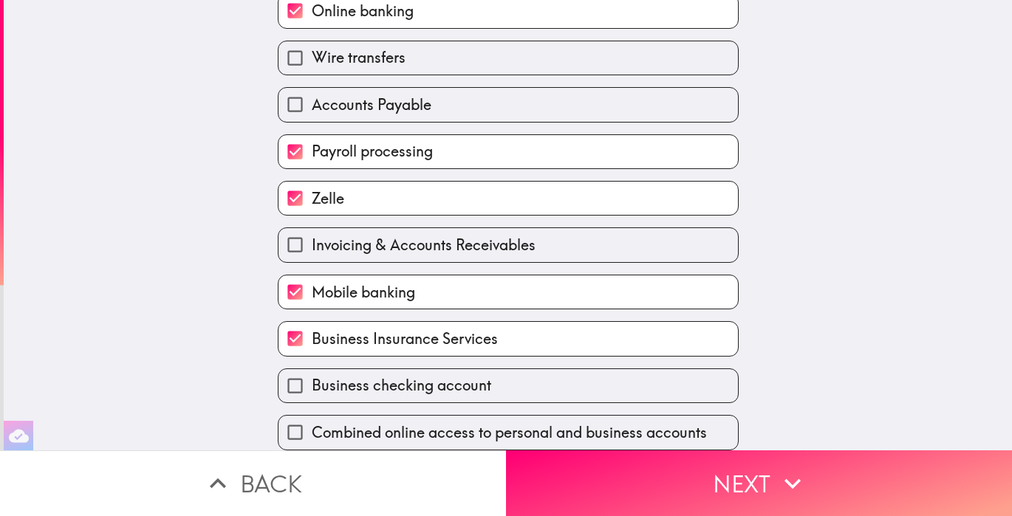
click at [509, 394] on label "Business checking account" at bounding box center [507, 385] width 459 height 33
click at [312, 394] on input "Business checking account" at bounding box center [294, 385] width 33 height 33
checkbox input "true"
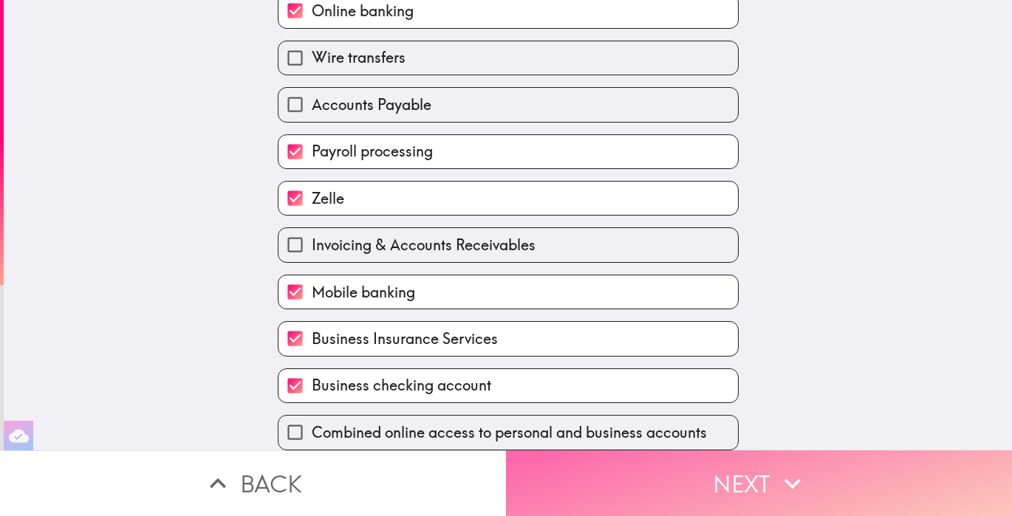
click at [730, 473] on button "Next" at bounding box center [759, 483] width 506 height 66
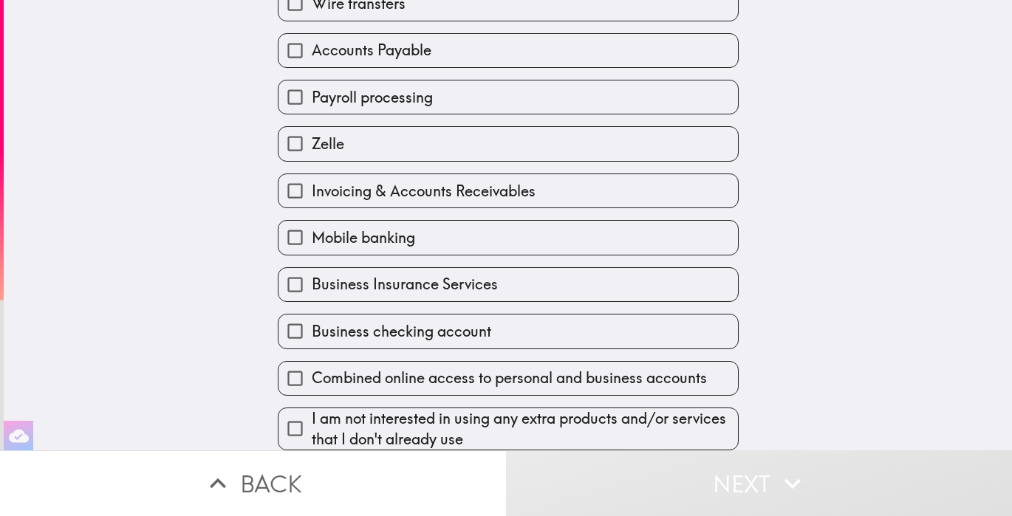
scroll to position [476, 0]
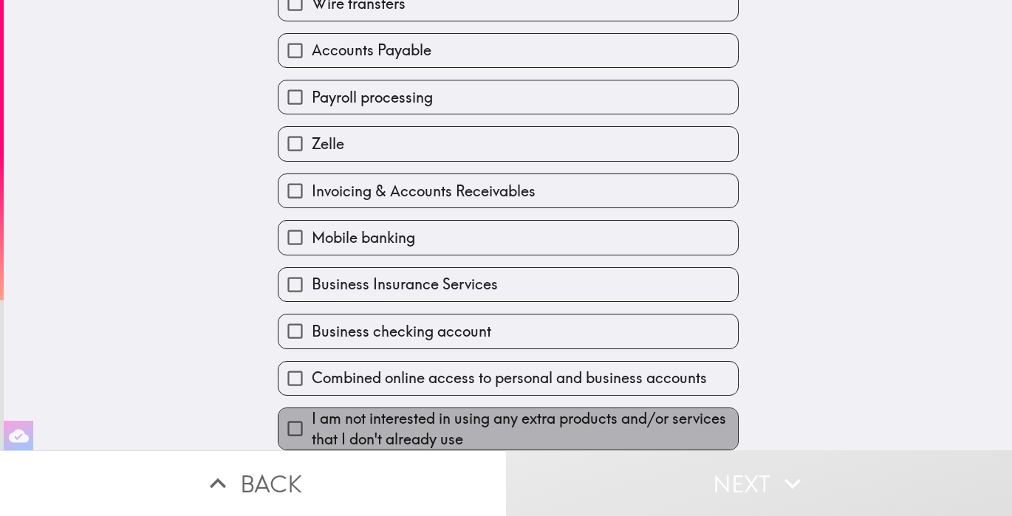
click at [529, 425] on span "I am not interested in using any extra products and/or services that I don't al…" at bounding box center [525, 428] width 426 height 41
click at [312, 425] on input "I am not interested in using any extra products and/or services that I don't al…" at bounding box center [294, 428] width 33 height 33
checkbox input "true"
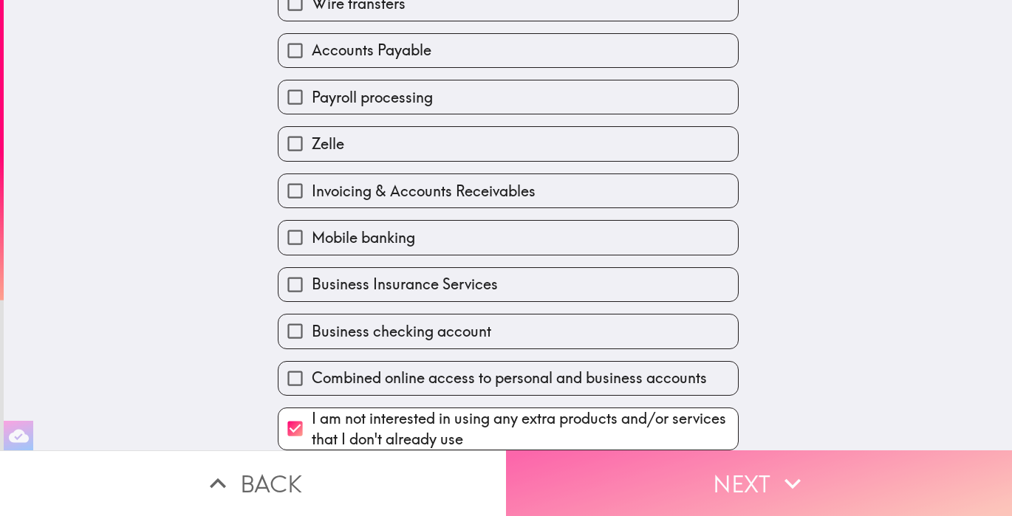
click at [706, 484] on button "Next" at bounding box center [759, 483] width 506 height 66
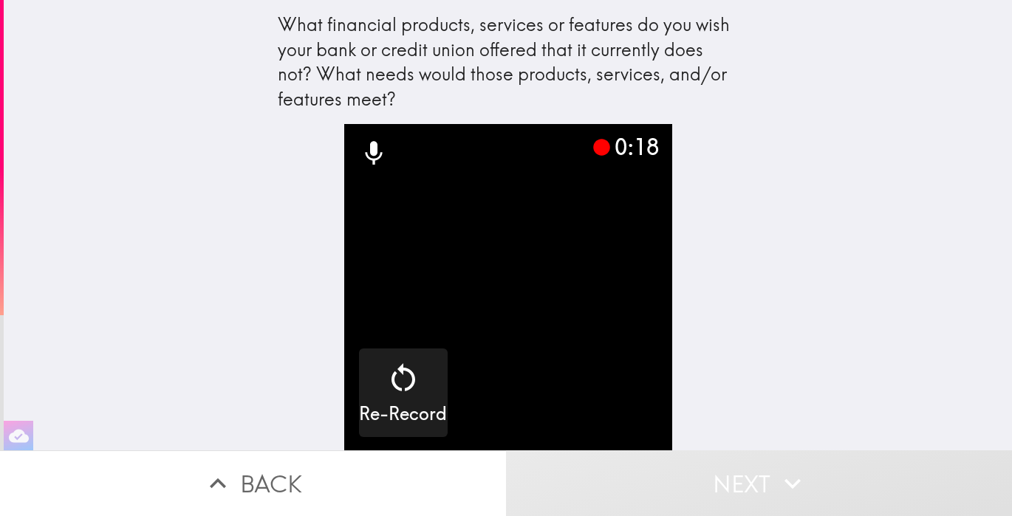
click at [717, 484] on button "Next" at bounding box center [759, 483] width 506 height 66
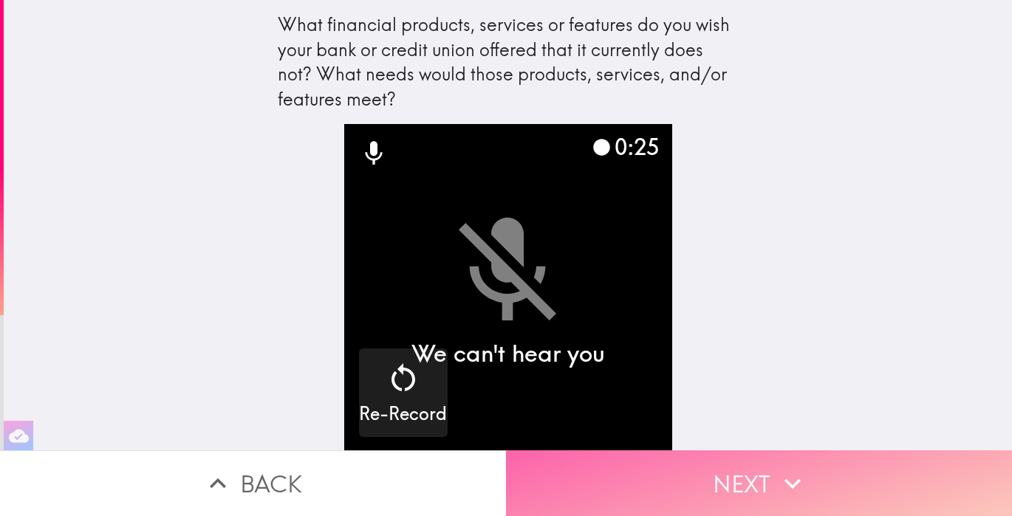
click at [727, 479] on button "Next" at bounding box center [759, 483] width 506 height 66
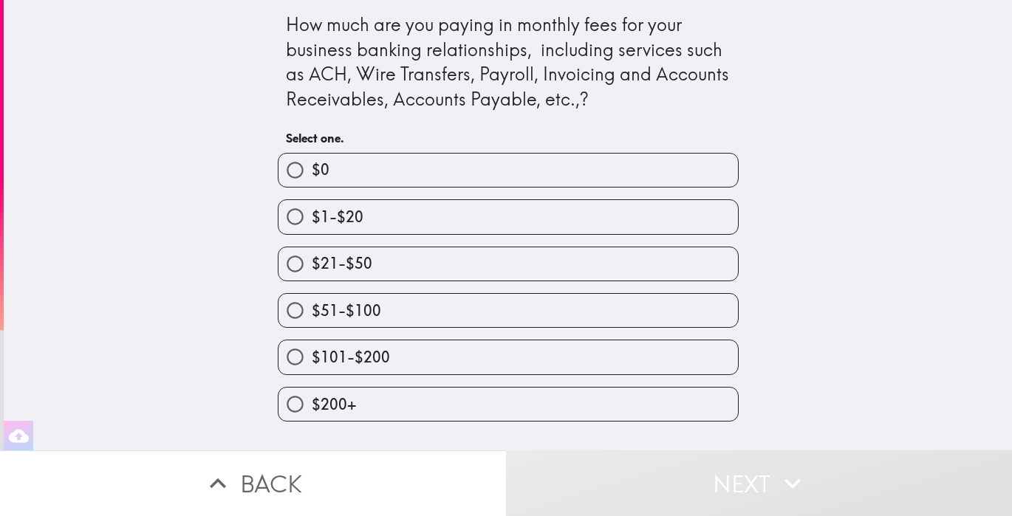
click at [586, 268] on label "$21-$50" at bounding box center [507, 263] width 459 height 33
click at [312, 268] on input "$21-$50" at bounding box center [294, 263] width 33 height 33
radio input "true"
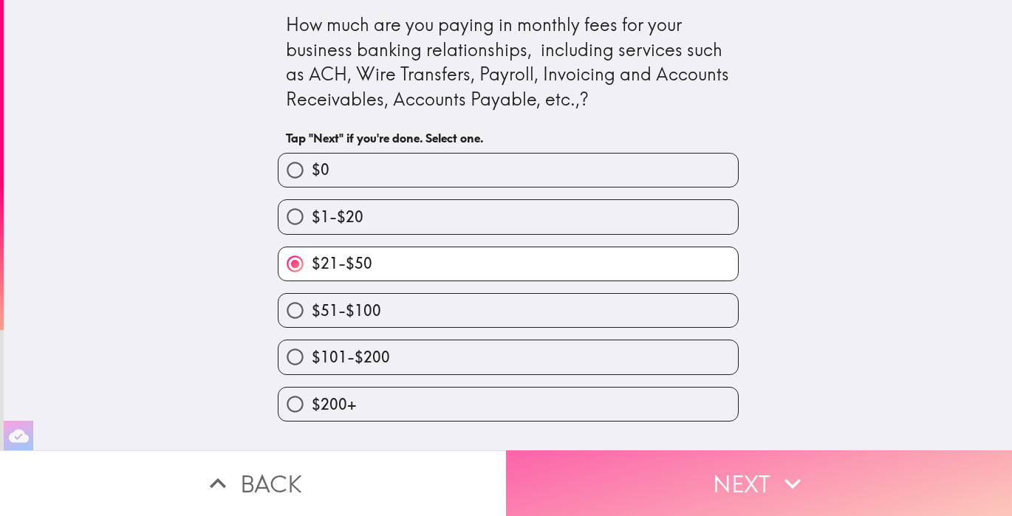
click at [699, 473] on button "Next" at bounding box center [759, 483] width 506 height 66
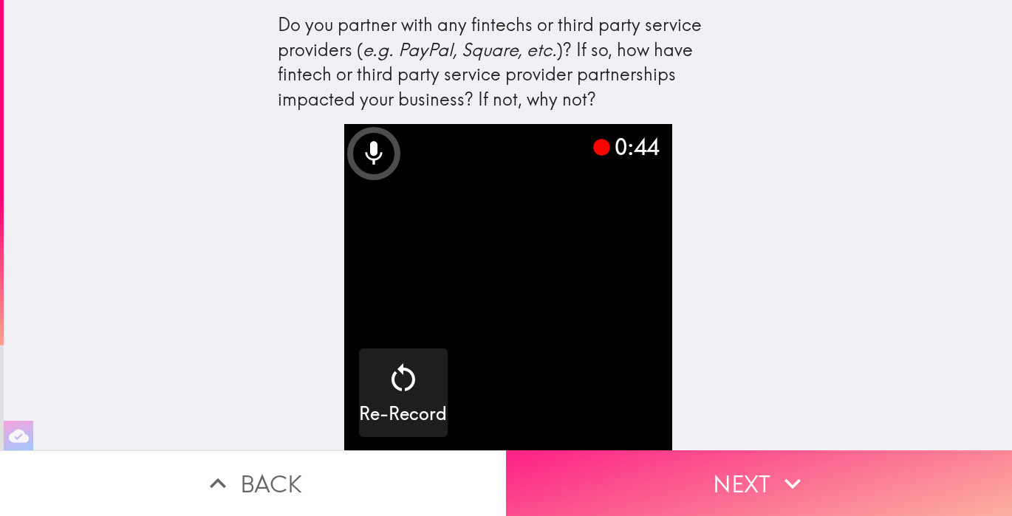
click at [711, 476] on button "Next" at bounding box center [759, 483] width 506 height 66
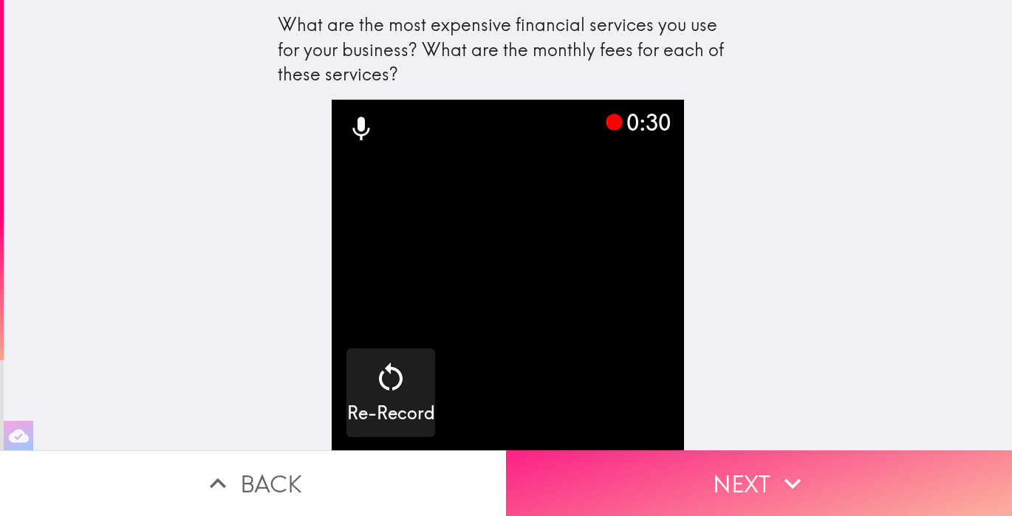
click at [767, 486] on button "Next" at bounding box center [759, 483] width 506 height 66
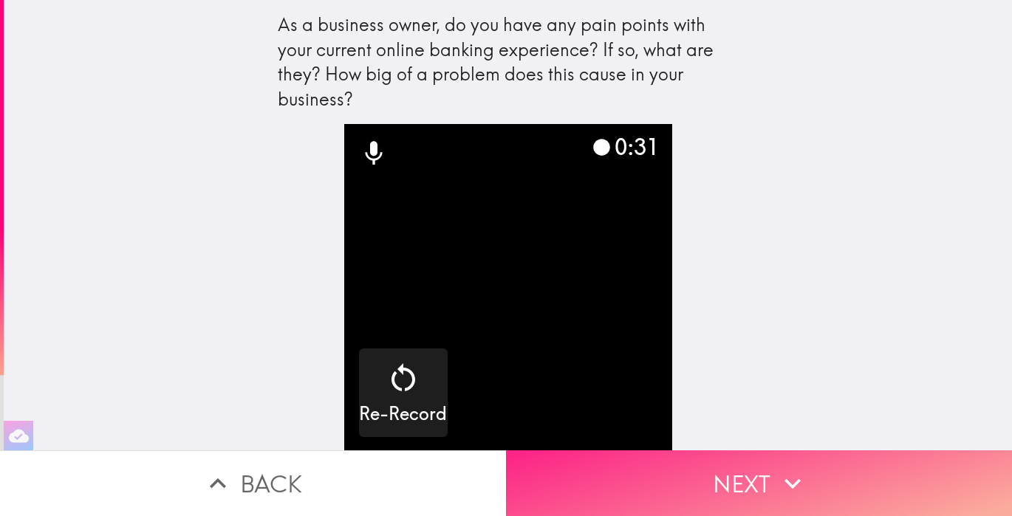
click at [727, 491] on button "Next" at bounding box center [759, 483] width 506 height 66
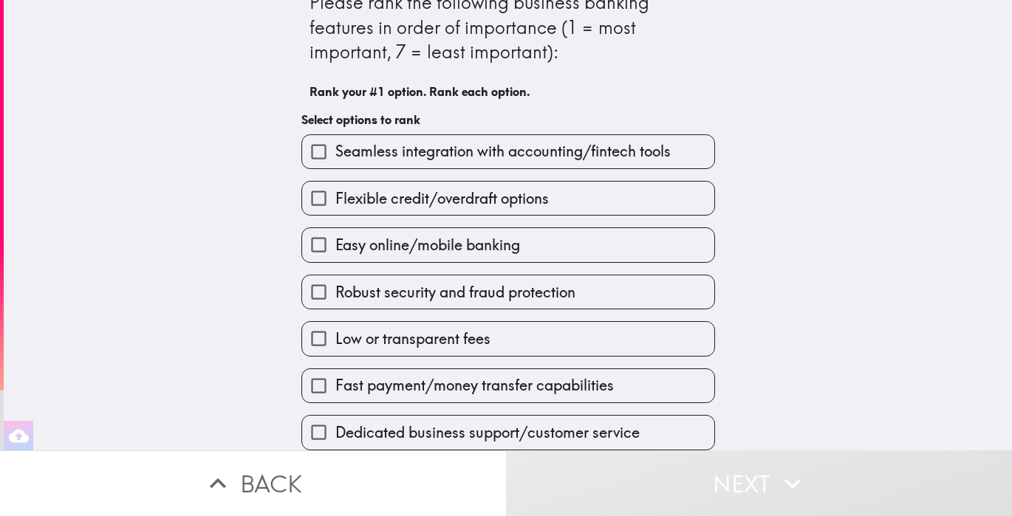
scroll to position [23, 0]
drag, startPoint x: 503, startPoint y: 247, endPoint x: 497, endPoint y: 148, distance: 99.1
click at [497, 148] on div "Seamless integration with accounting/fintech tools Flexible credit/overdraft op…" at bounding box center [501, 287] width 425 height 328
click at [329, 247] on input "Easy online/mobile banking" at bounding box center [318, 244] width 33 height 33
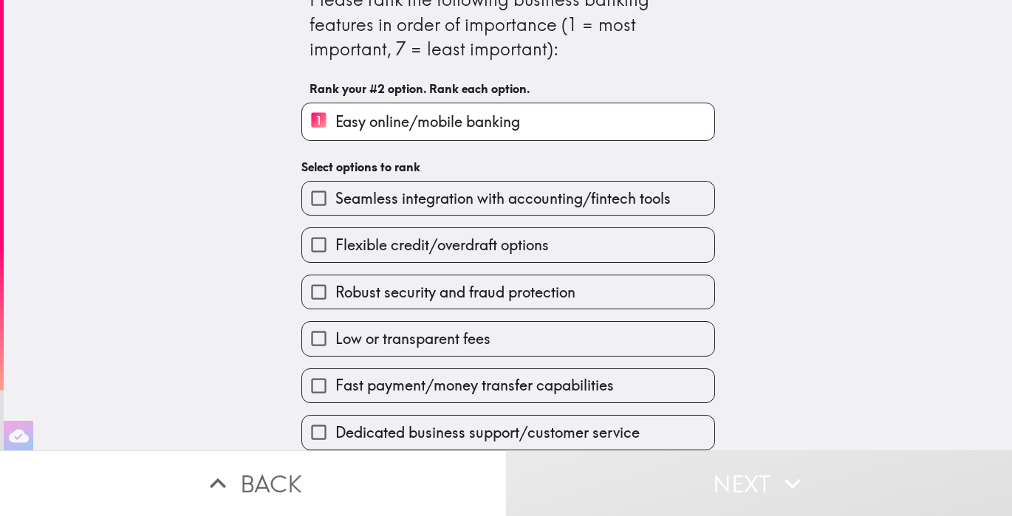
scroll to position [26, 0]
click at [421, 428] on span "Dedicated business support/customer service" at bounding box center [487, 432] width 304 height 21
click at [335, 428] on input "Dedicated business support/customer service" at bounding box center [318, 432] width 33 height 33
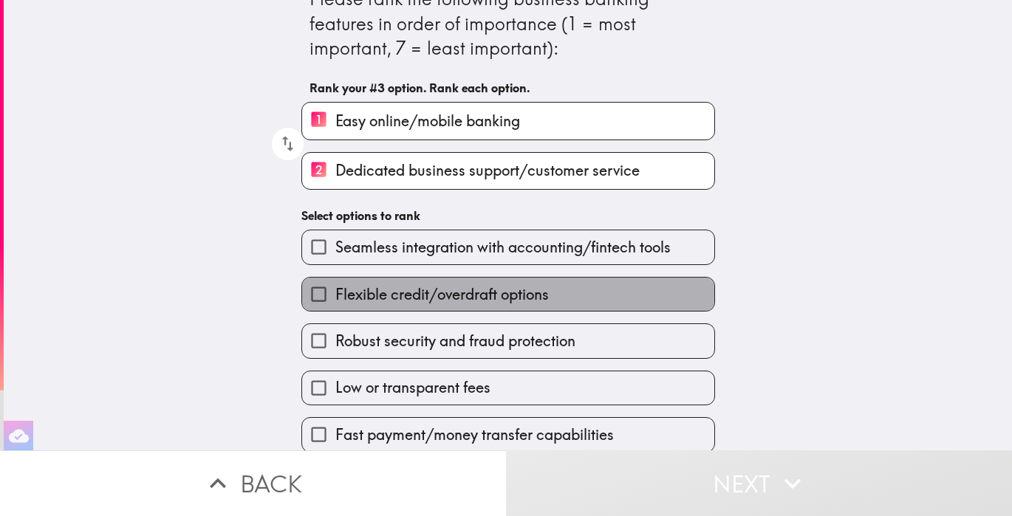
click at [432, 292] on span "Flexible credit/overdraft options" at bounding box center [441, 294] width 213 height 21
click at [335, 292] on input "Flexible credit/overdraft options" at bounding box center [318, 294] width 33 height 33
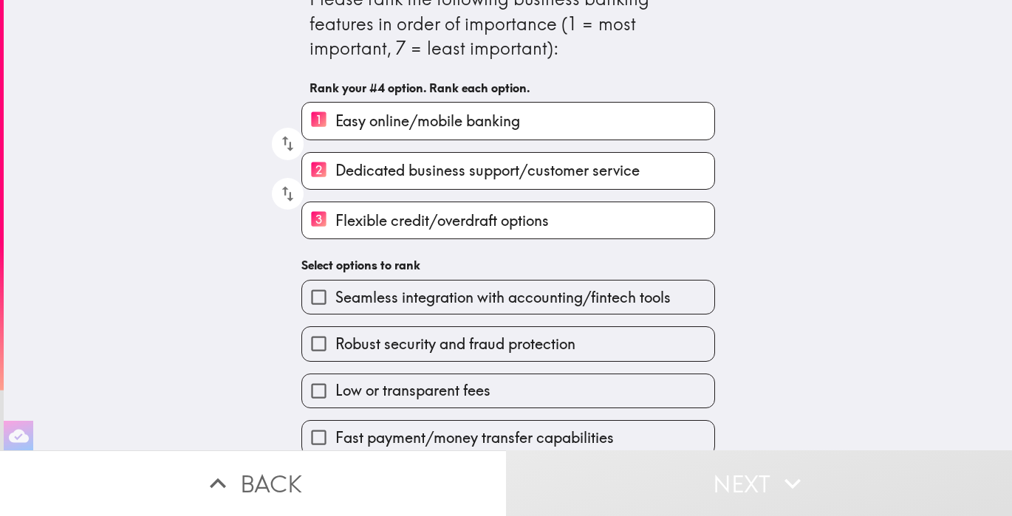
click at [442, 390] on span "Low or transparent fees" at bounding box center [412, 390] width 155 height 21
click at [335, 390] on input "Low or transparent fees" at bounding box center [318, 390] width 33 height 33
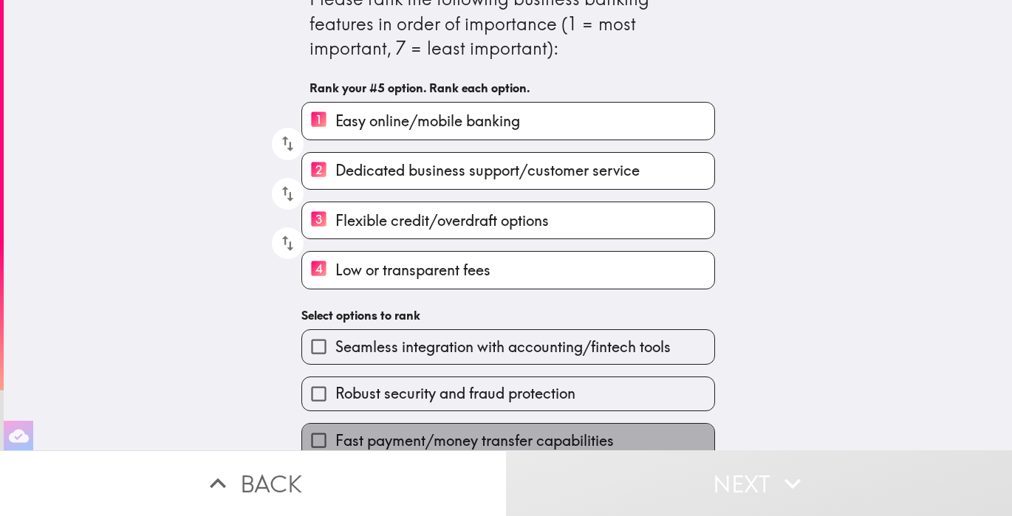
click at [445, 436] on span "Fast payment/money transfer capabilities" at bounding box center [474, 441] width 278 height 21
click at [335, 436] on input "Fast payment/money transfer capabilities" at bounding box center [318, 440] width 33 height 33
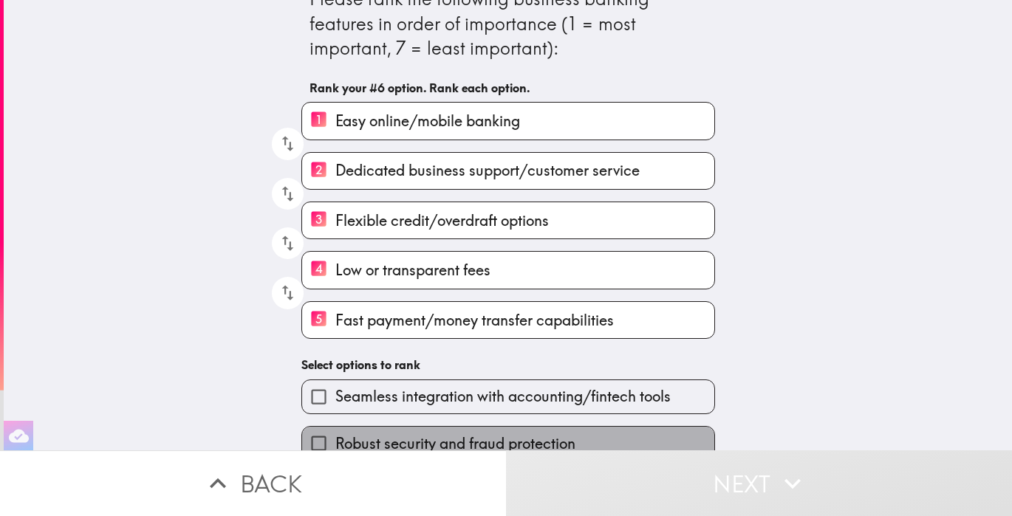
click at [448, 434] on span "Robust security and fraud protection" at bounding box center [455, 443] width 240 height 21
click at [335, 434] on input "Robust security and fraud protection" at bounding box center [318, 443] width 33 height 33
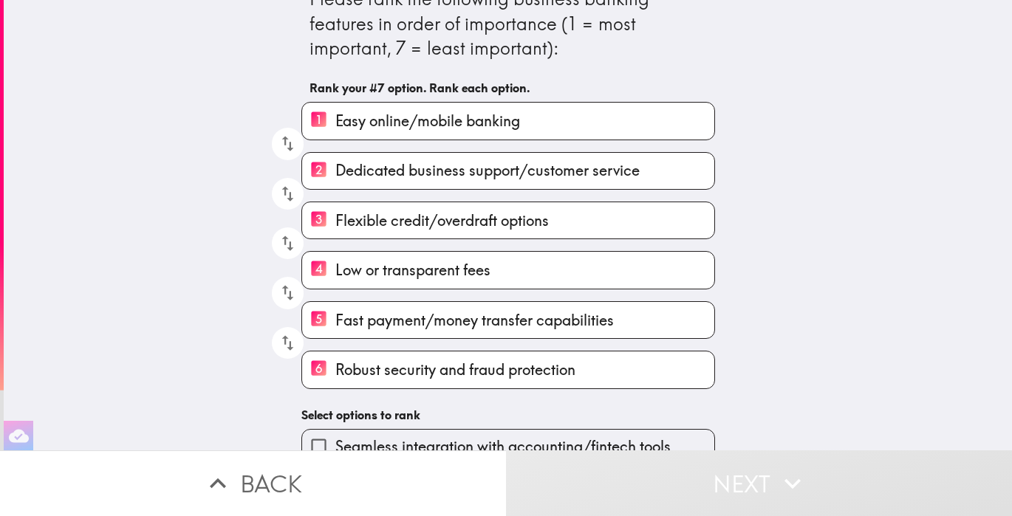
click at [448, 440] on span "Seamless integration with accounting/fintech tools" at bounding box center [502, 446] width 335 height 21
click at [335, 440] on input "Seamless integration with accounting/fintech tools" at bounding box center [318, 446] width 33 height 33
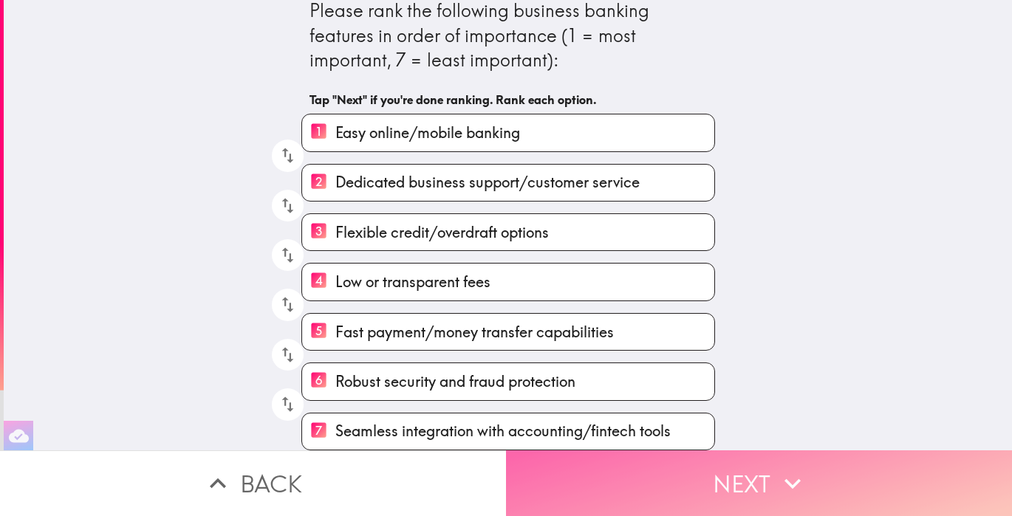
click at [710, 488] on button "Next" at bounding box center [759, 483] width 506 height 66
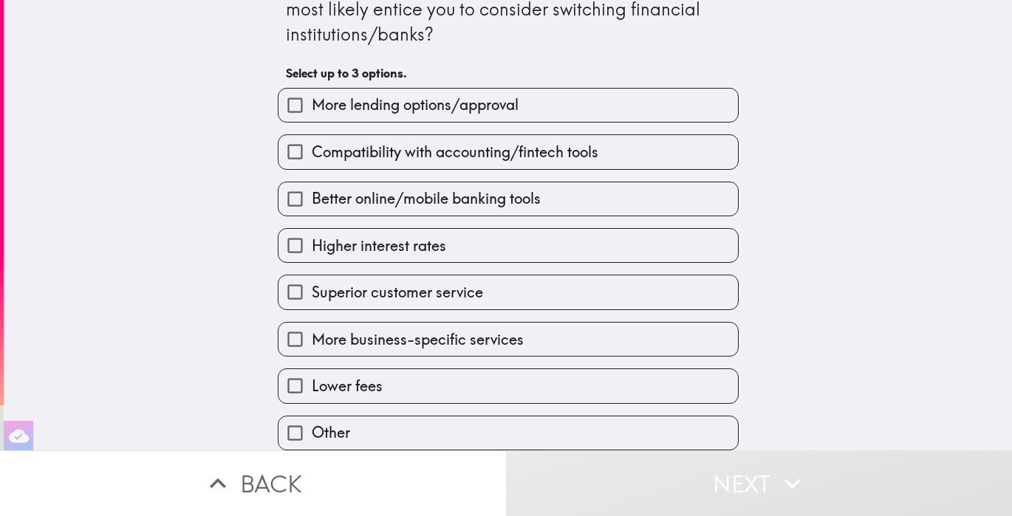
scroll to position [66, 0]
click at [572, 431] on label "Other" at bounding box center [507, 433] width 459 height 33
click at [312, 431] on input "Other" at bounding box center [294, 433] width 33 height 33
checkbox input "true"
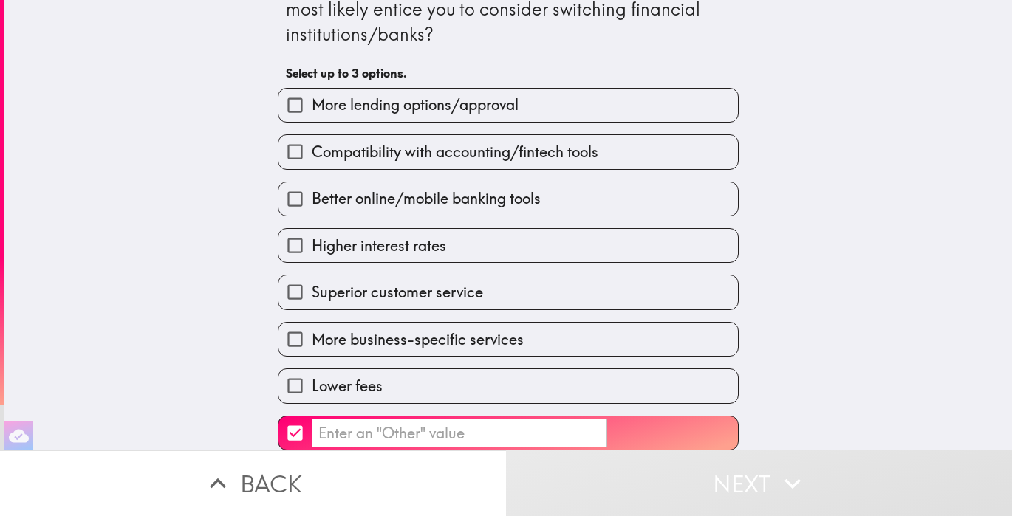
click at [529, 437] on input "​" at bounding box center [459, 433] width 295 height 29
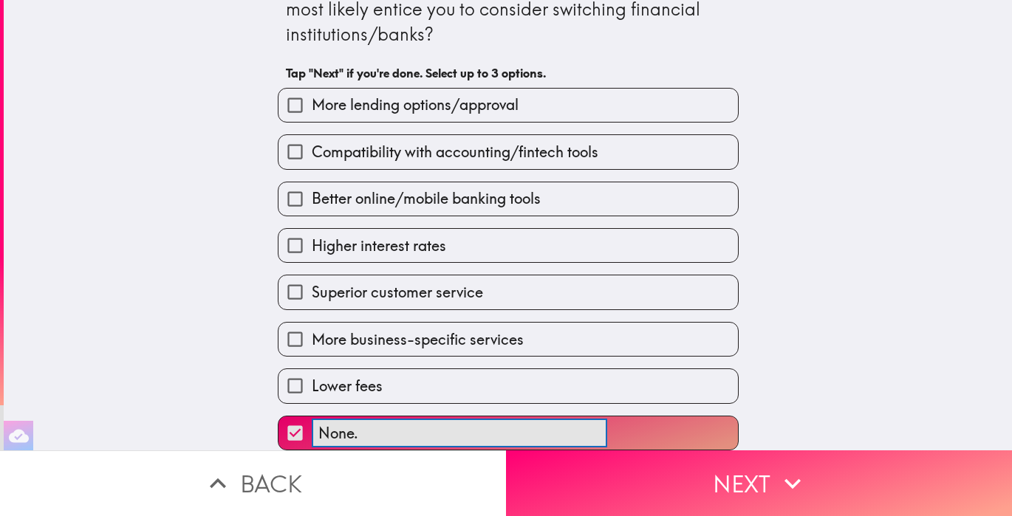
click at [507, 433] on button "None. ​" at bounding box center [507, 433] width 459 height 33
click at [507, 433] on button "None. I'm ​" at bounding box center [507, 433] width 459 height 33
click at [507, 433] on button "None. I'm totally ​" at bounding box center [507, 433] width 459 height 33
click at [507, 433] on button "None. I'm totally happy ​" at bounding box center [507, 433] width 459 height 33
click at [507, 433] on button "None. I'm totally happy with ​" at bounding box center [507, 433] width 459 height 33
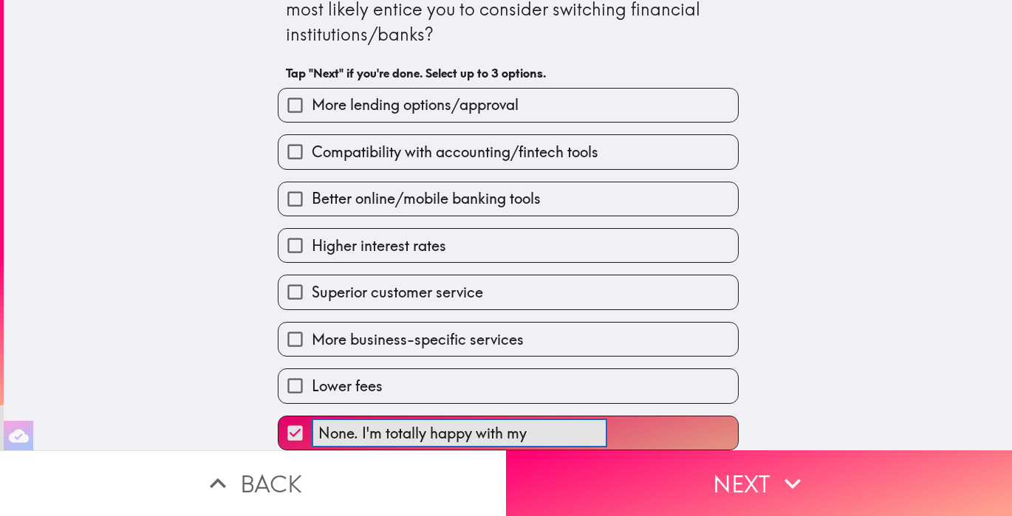
click at [507, 433] on button "None. I'm totally happy with my ​" at bounding box center [507, 433] width 459 height 33
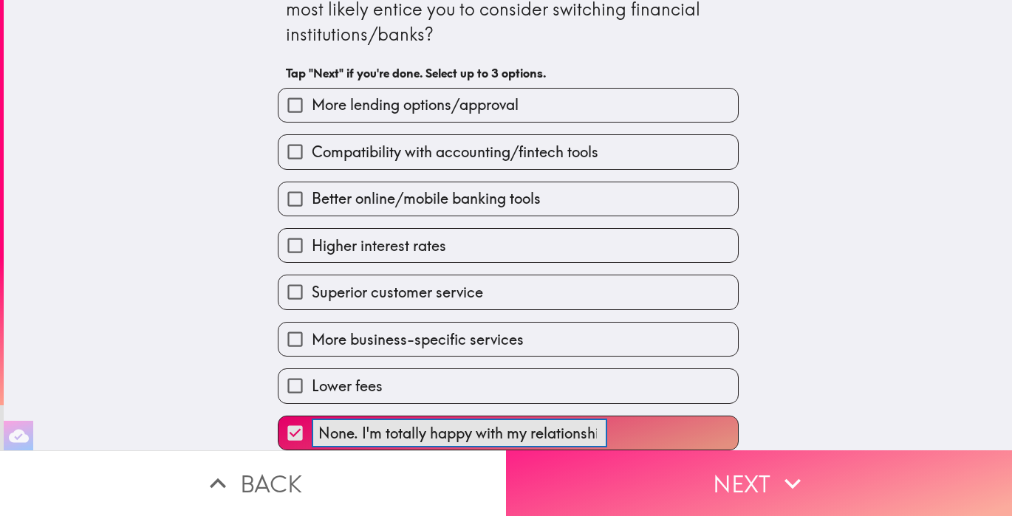
type input "None. I'm totally happy with my relationship"
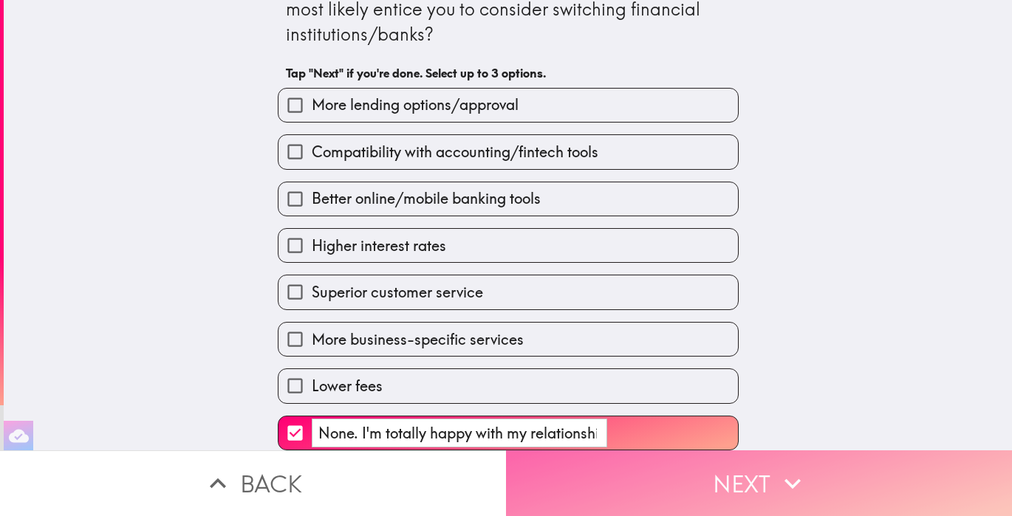
click at [654, 481] on button "Next" at bounding box center [759, 483] width 506 height 66
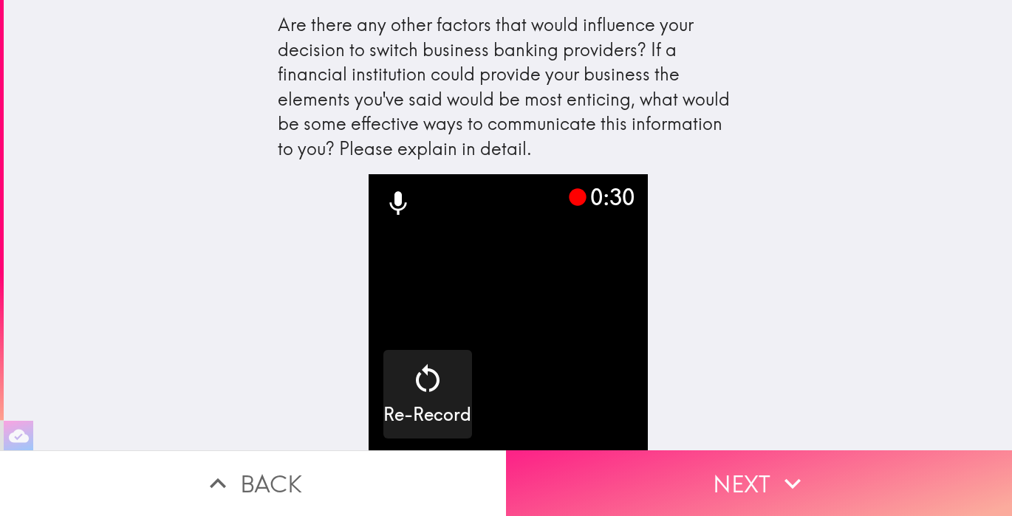
click at [738, 486] on button "Next" at bounding box center [759, 483] width 506 height 66
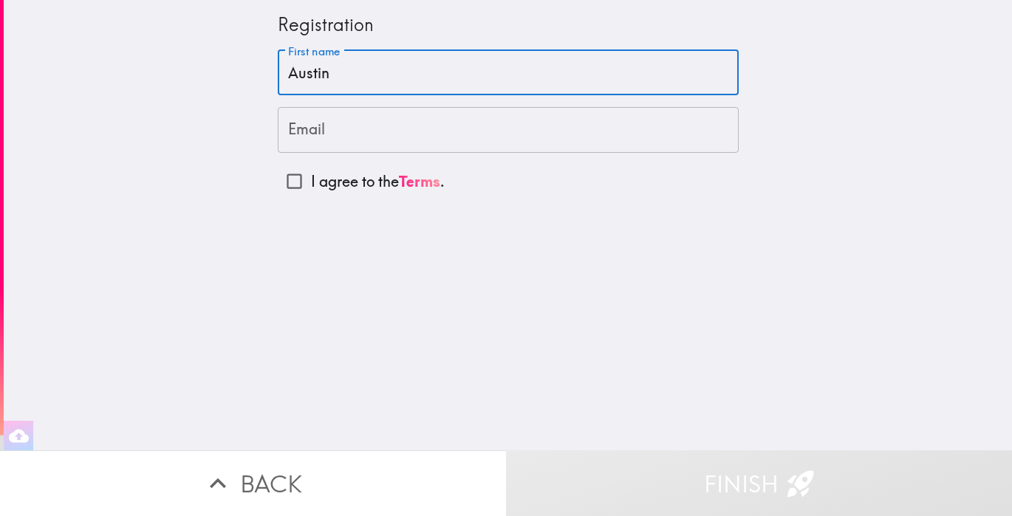
type input "Austin"
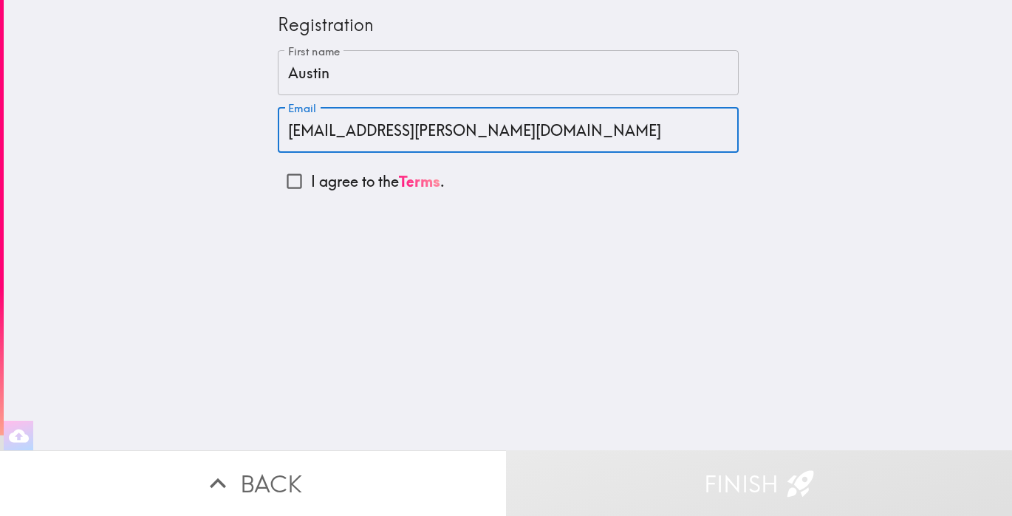
type input "[EMAIL_ADDRESS][PERSON_NAME][DOMAIN_NAME]"
click at [292, 182] on input "I agree to the Terms ." at bounding box center [294, 181] width 33 height 33
checkbox input "true"
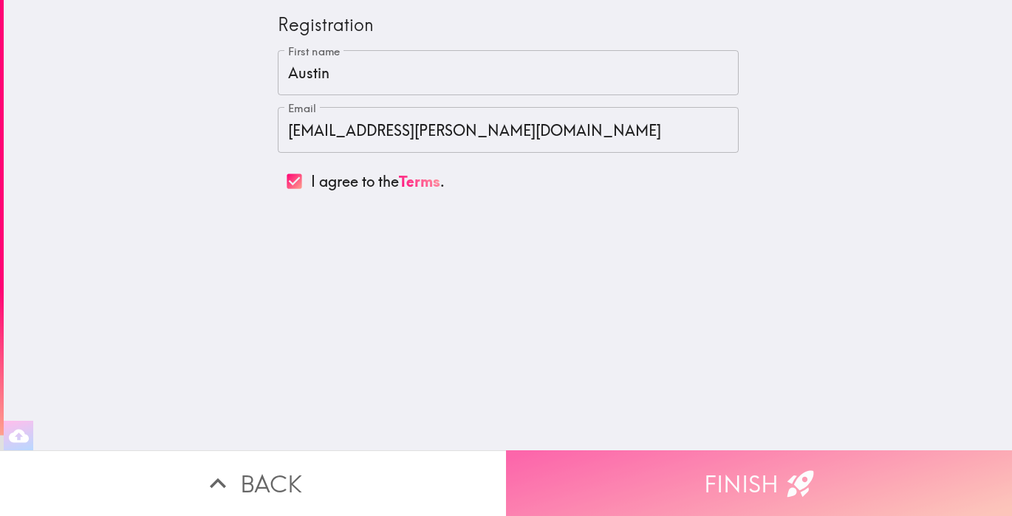
click at [675, 487] on button "Finish" at bounding box center [759, 483] width 506 height 66
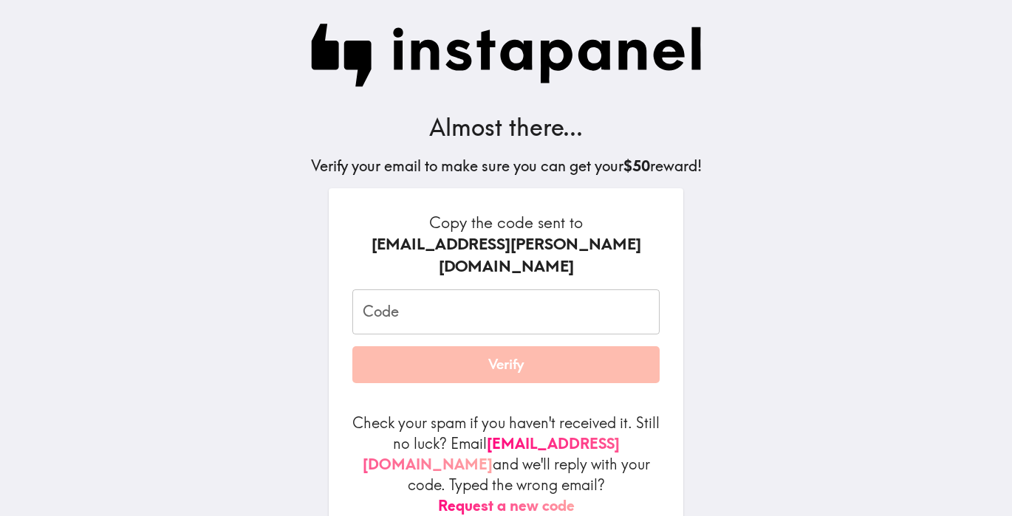
click at [501, 295] on input "Code" at bounding box center [505, 312] width 307 height 46
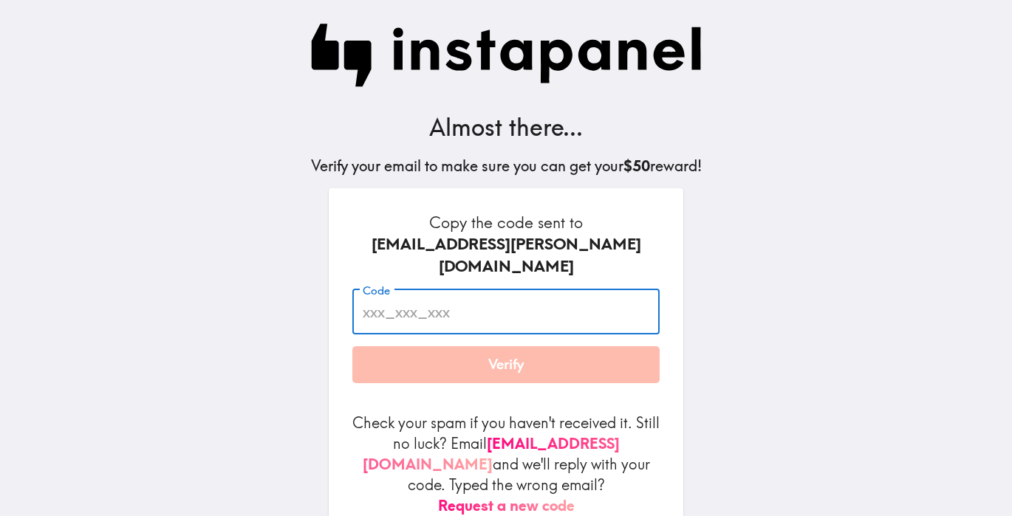
paste input "u6L_5Ei_ti8"
type input "u6L_5Ei_ti8"
click at [510, 347] on button "Verify" at bounding box center [505, 364] width 307 height 37
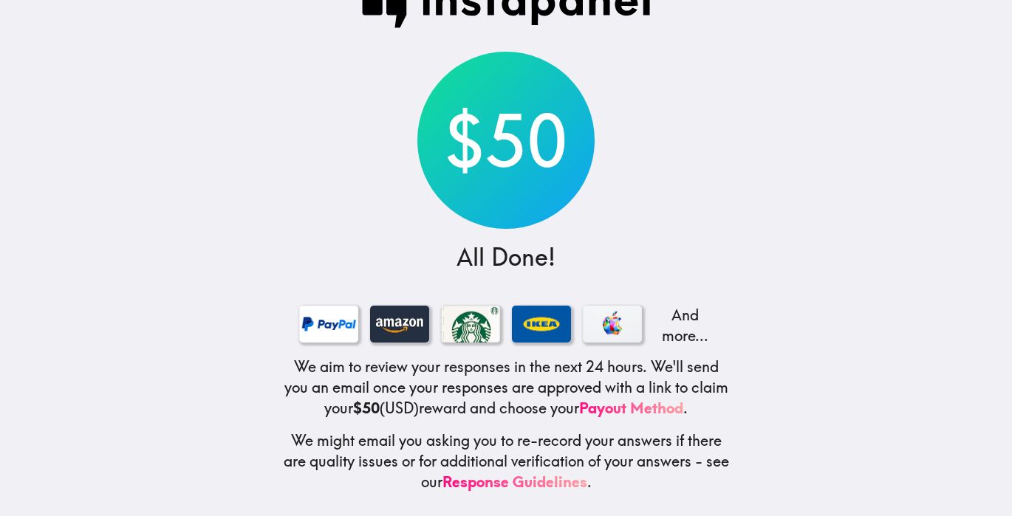
scroll to position [42, 0]
